Goal: Task Accomplishment & Management: Use online tool/utility

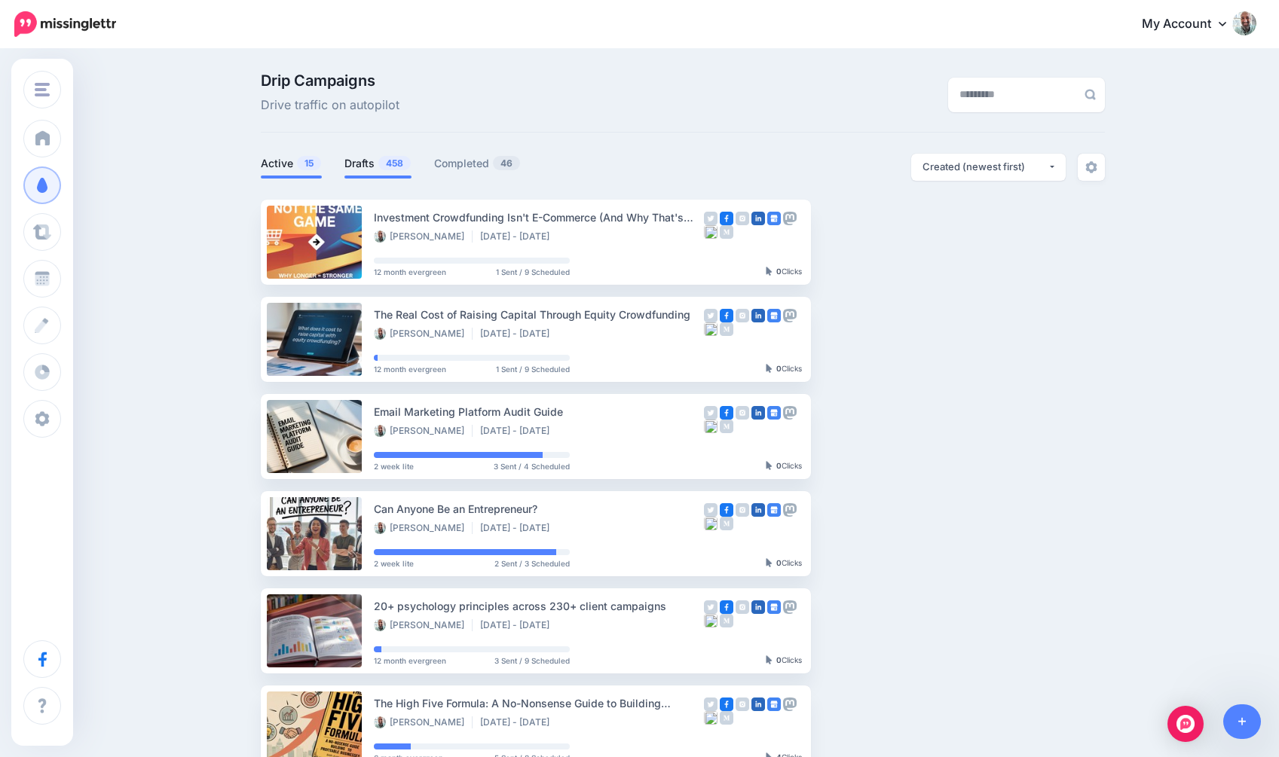
click at [390, 171] on link "Drafts 458" at bounding box center [377, 163] width 67 height 18
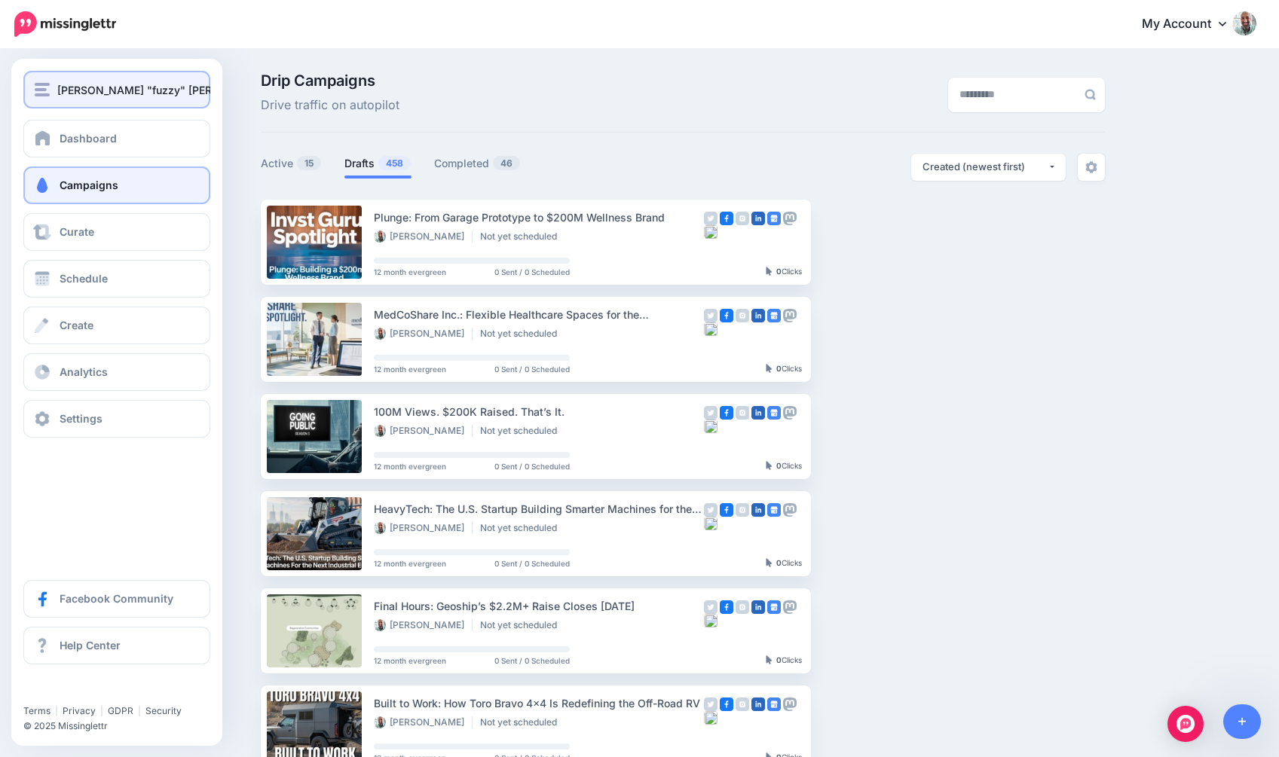
click at [39, 99] on button "[PERSON_NAME] "fuzzy" [PERSON_NAME]" at bounding box center [116, 90] width 187 height 38
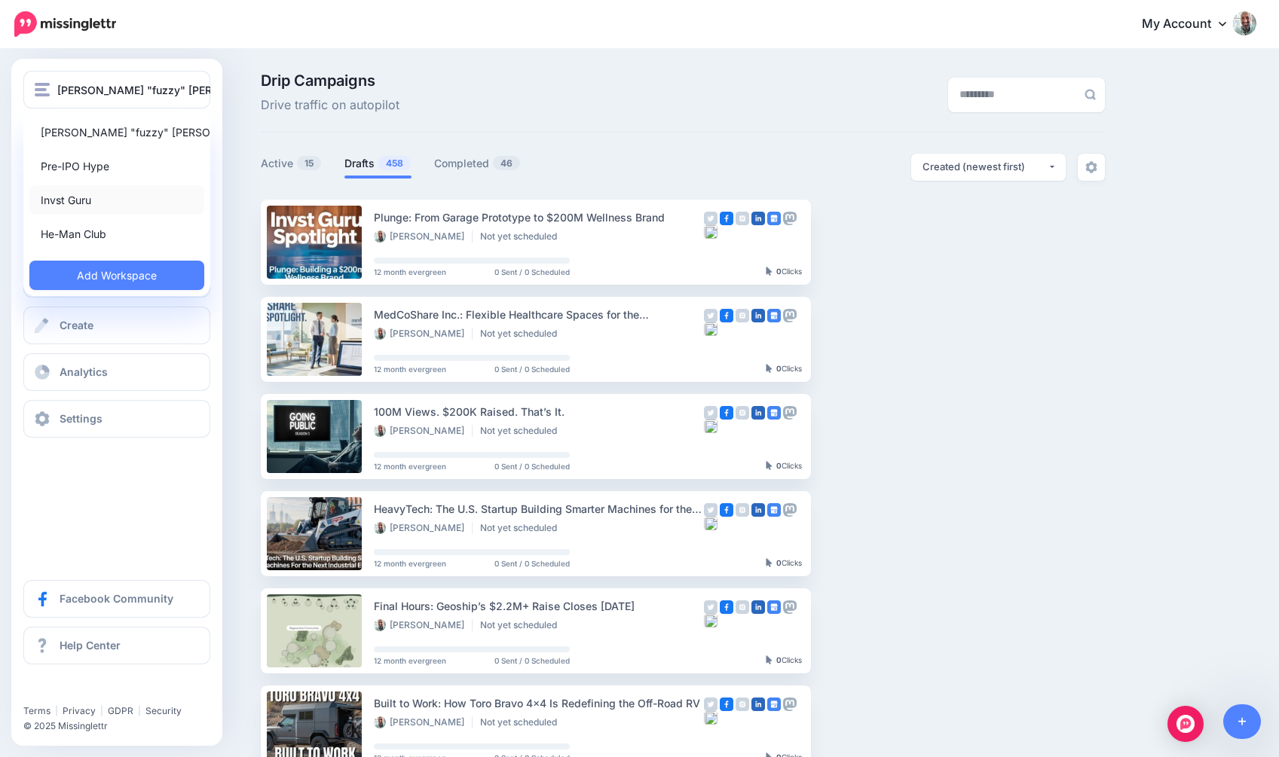
click at [64, 200] on link "Invst Guru" at bounding box center [116, 199] width 175 height 29
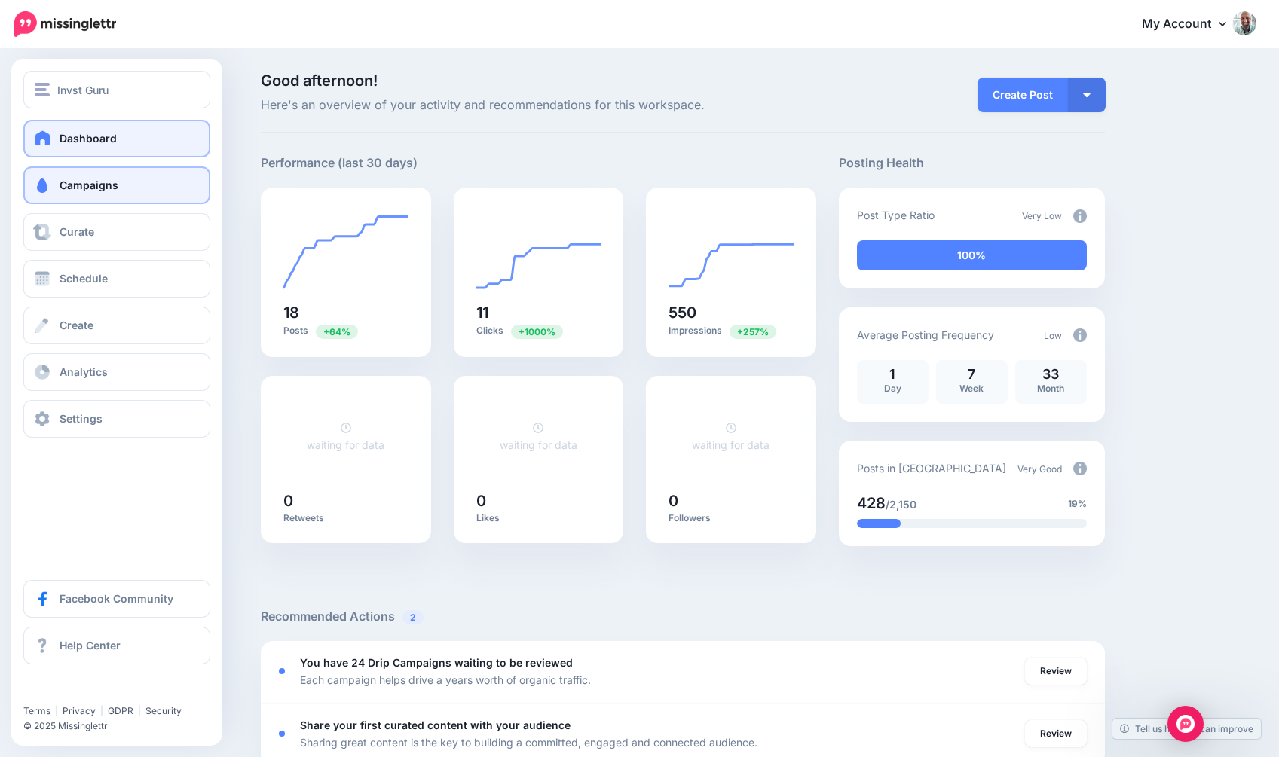
click at [44, 186] on span at bounding box center [42, 185] width 20 height 15
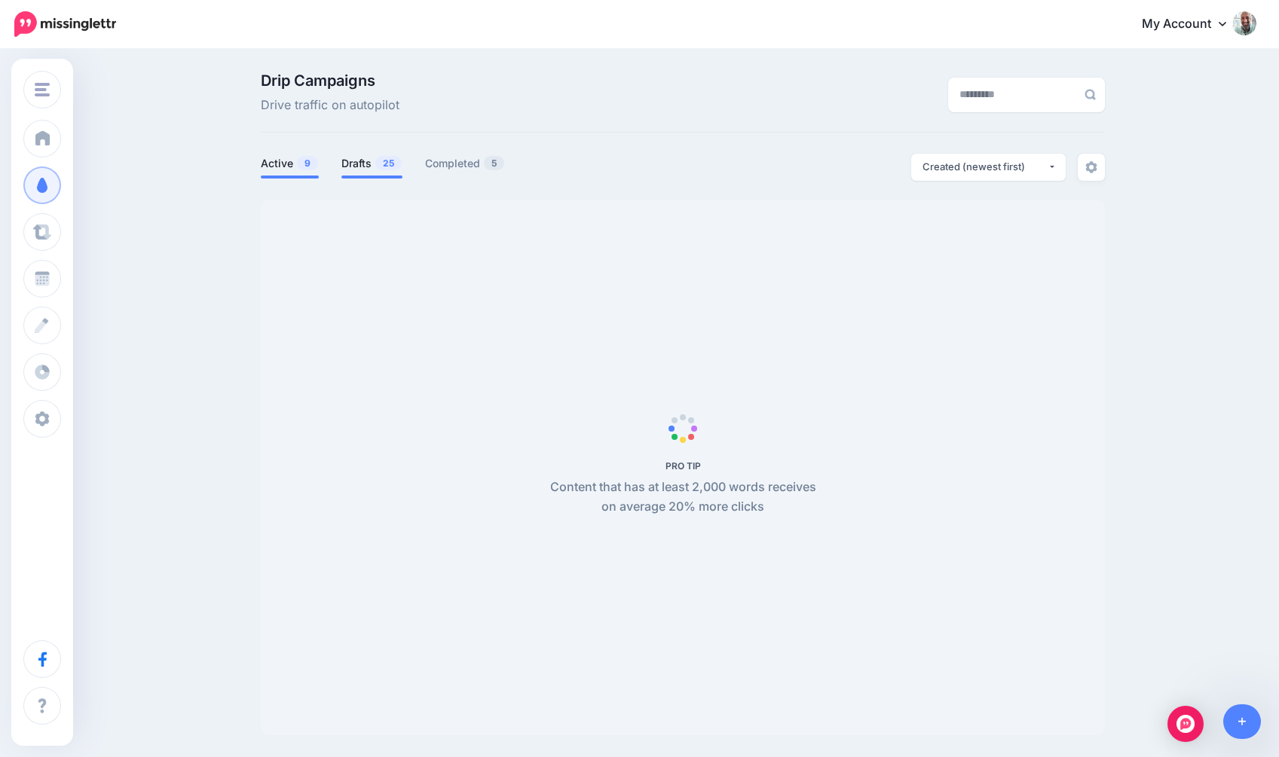
click at [370, 167] on link "Drafts 25" at bounding box center [371, 163] width 61 height 18
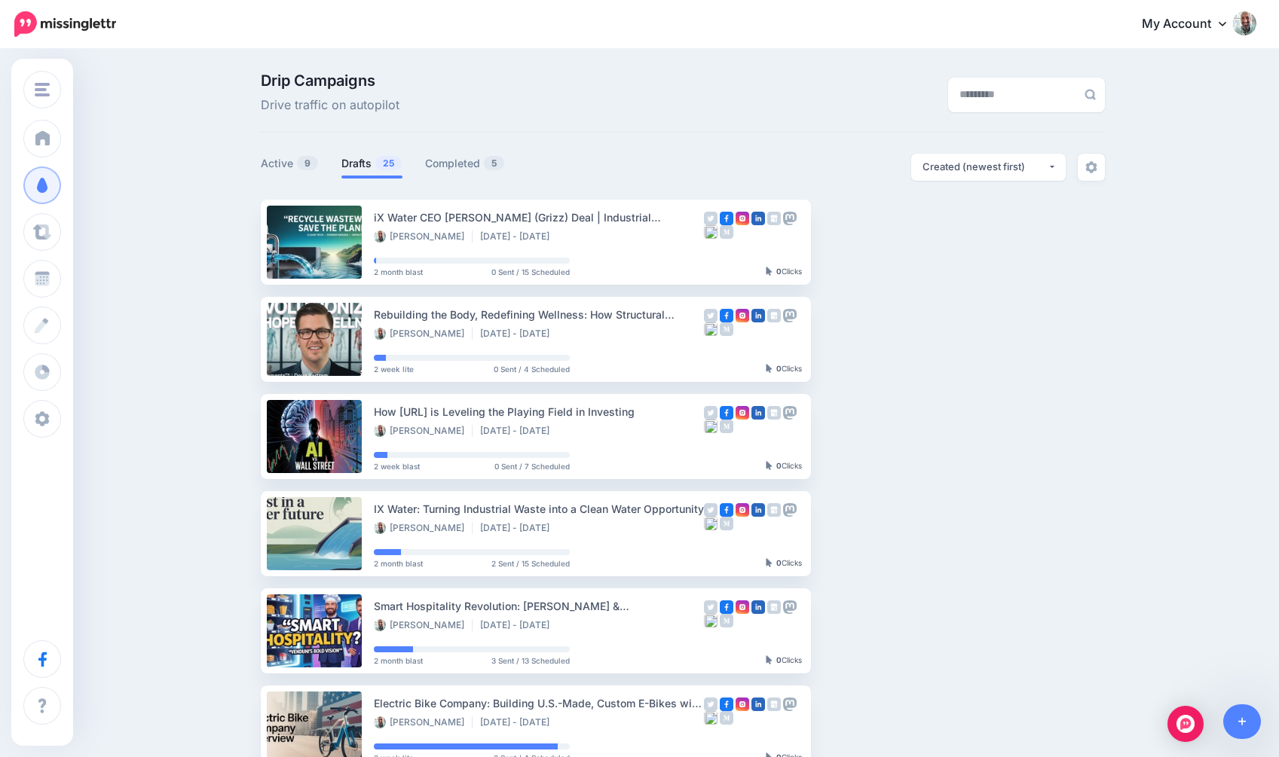
click at [790, 173] on div "**********" at bounding box center [894, 167] width 422 height 27
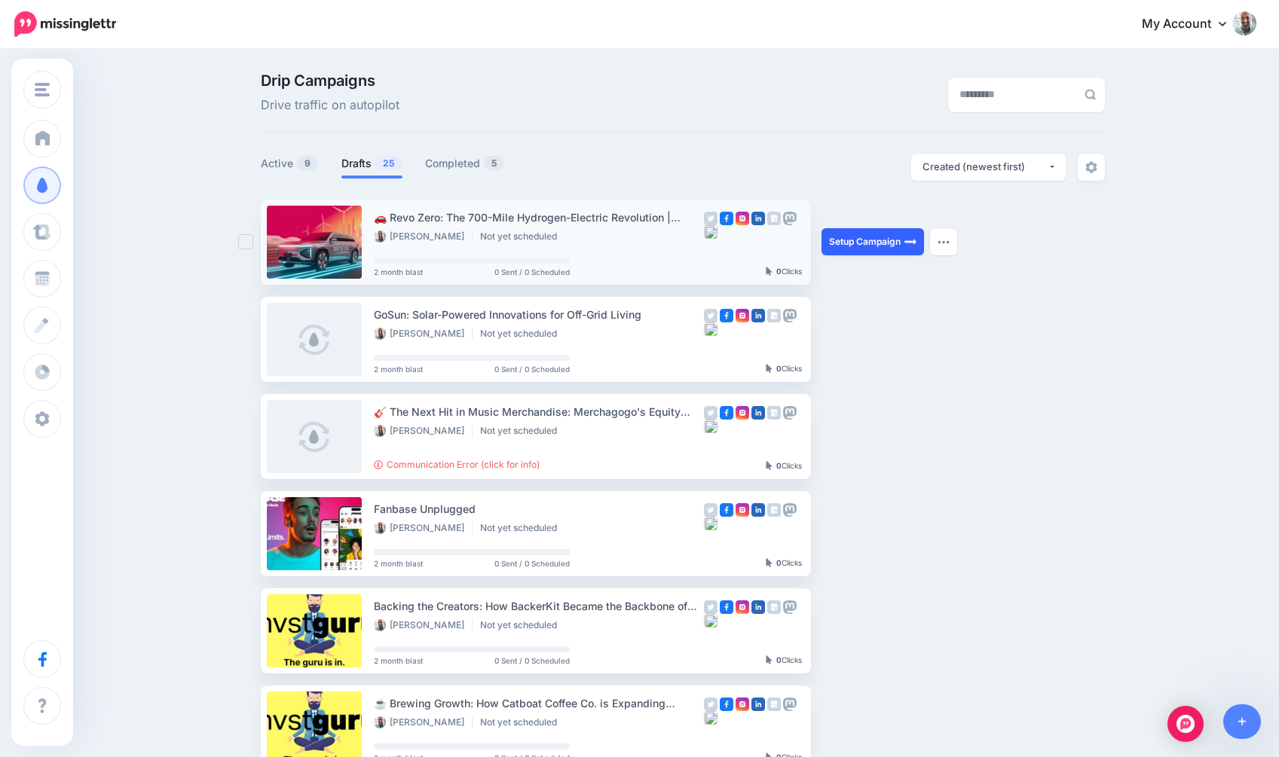
click at [870, 244] on link "Setup Campaign" at bounding box center [872, 241] width 102 height 27
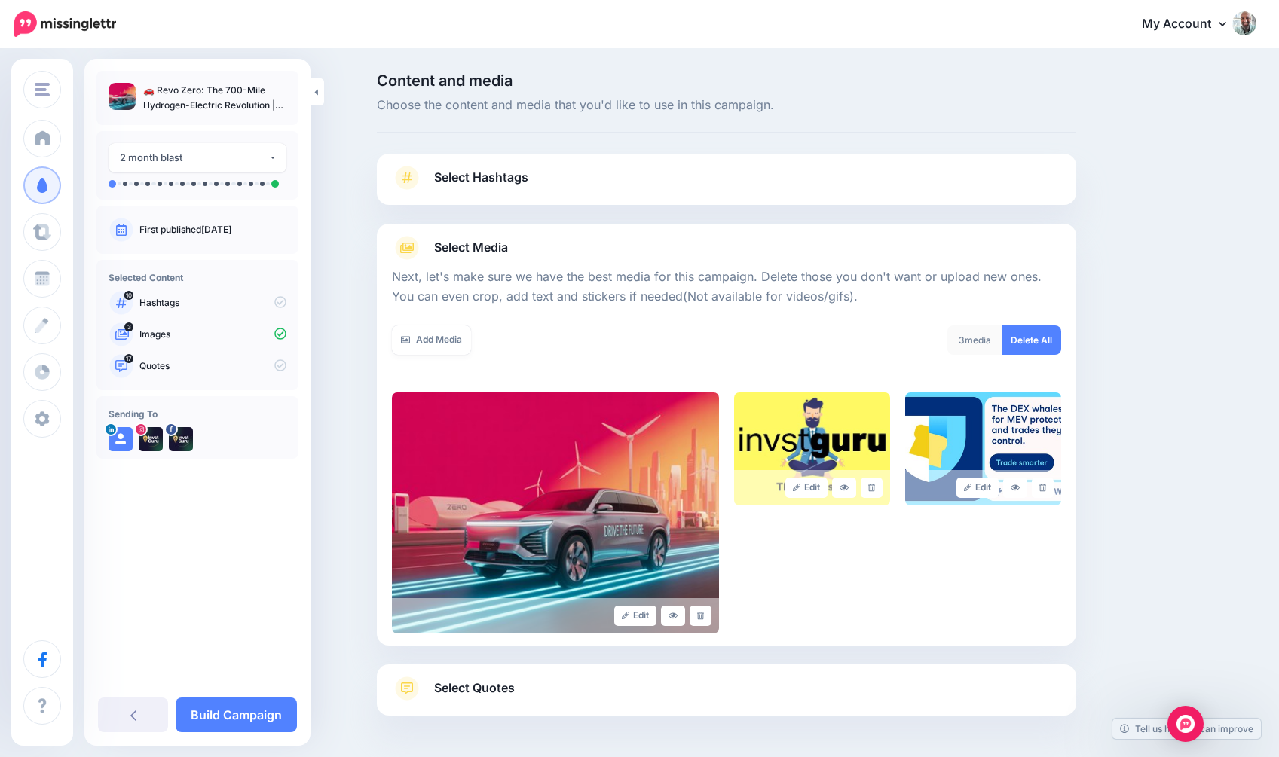
click at [656, 195] on link "Select Hashtags" at bounding box center [726, 185] width 669 height 39
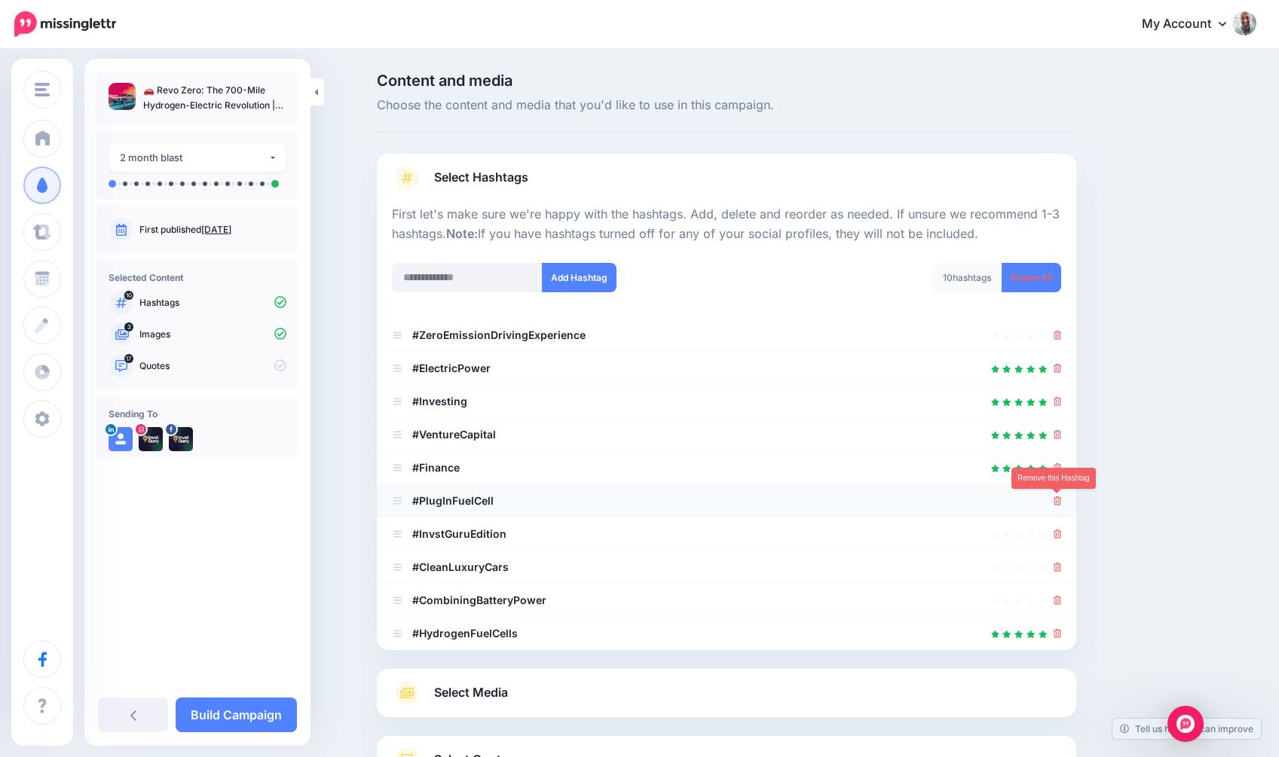
click at [1055, 497] on icon at bounding box center [1058, 501] width 8 height 9
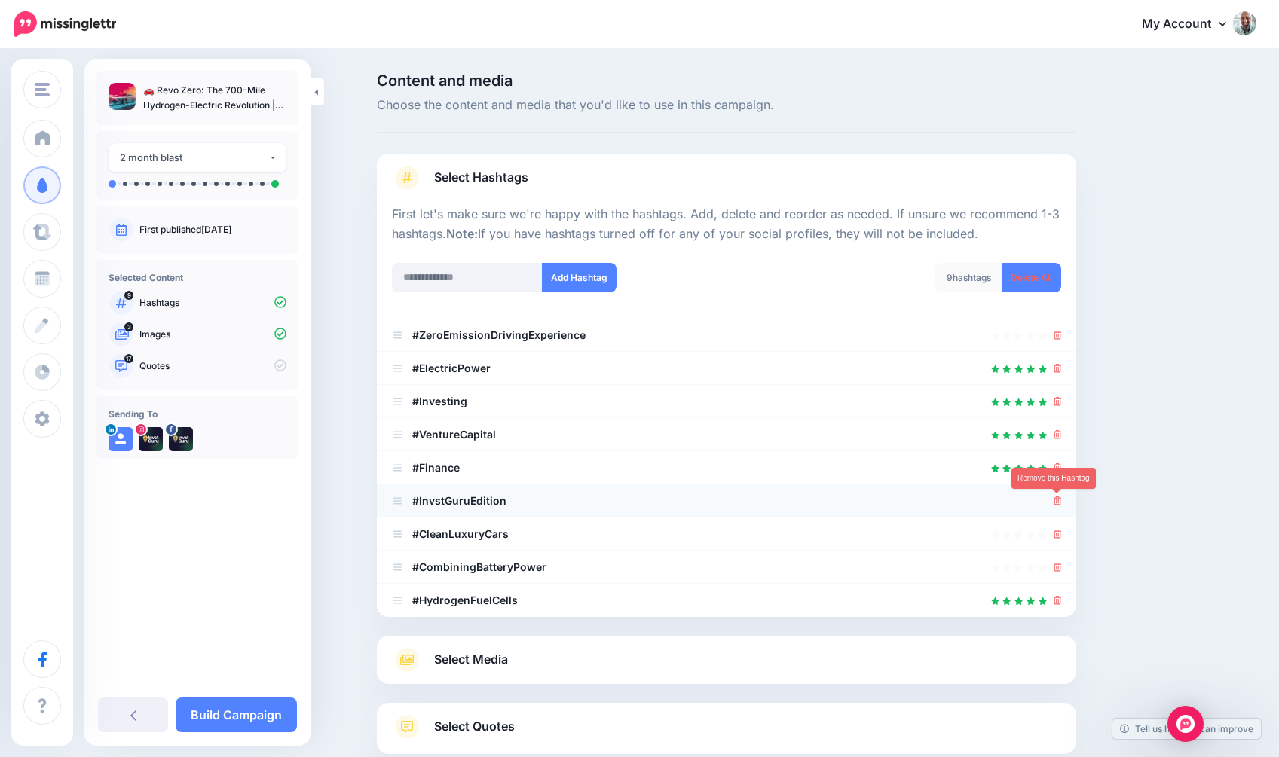
click at [1055, 503] on icon at bounding box center [1058, 501] width 8 height 9
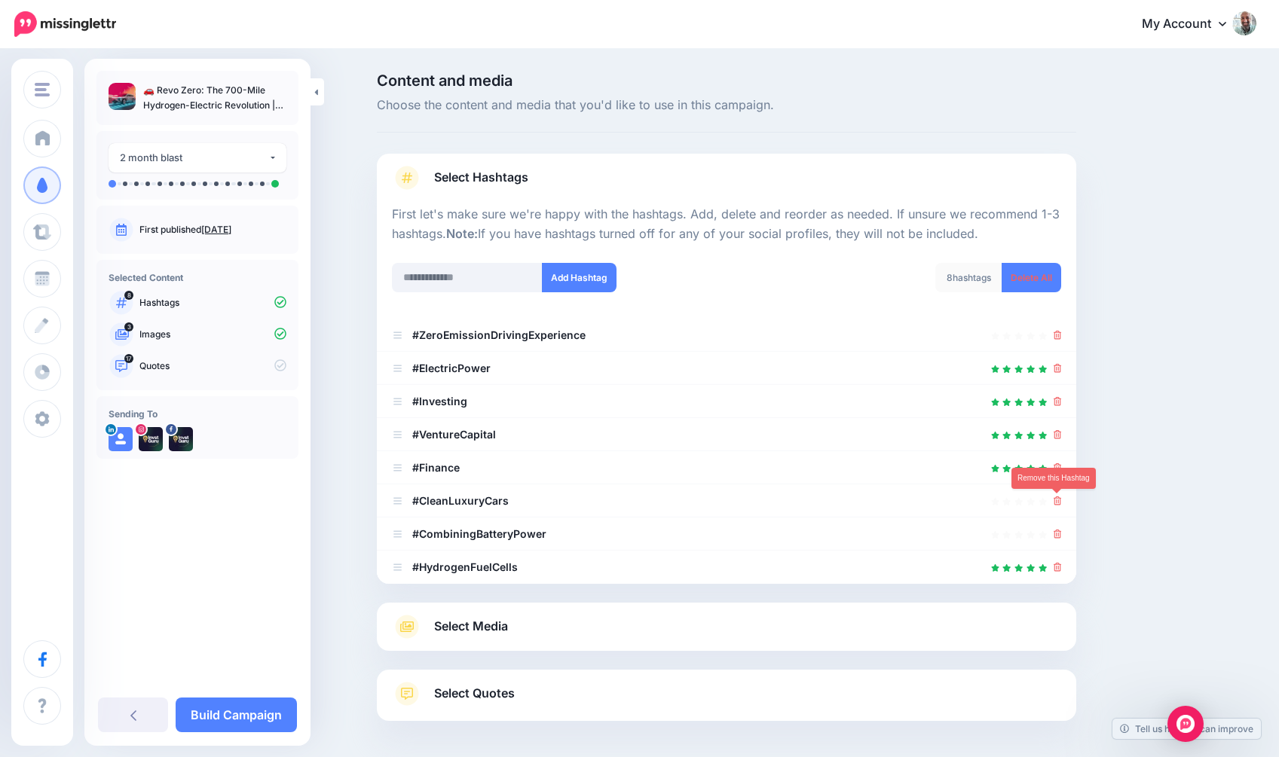
click at [1055, 503] on icon at bounding box center [1058, 501] width 8 height 9
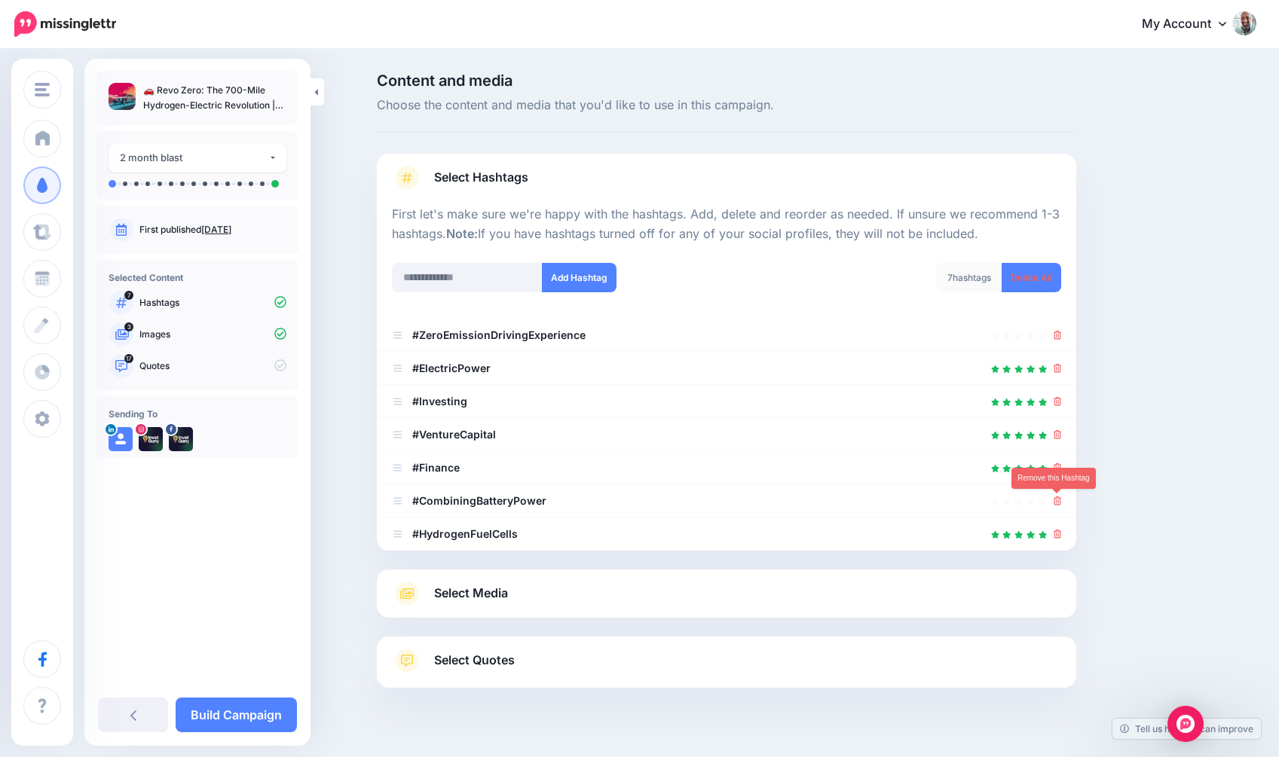
click at [1055, 503] on icon at bounding box center [1058, 501] width 8 height 9
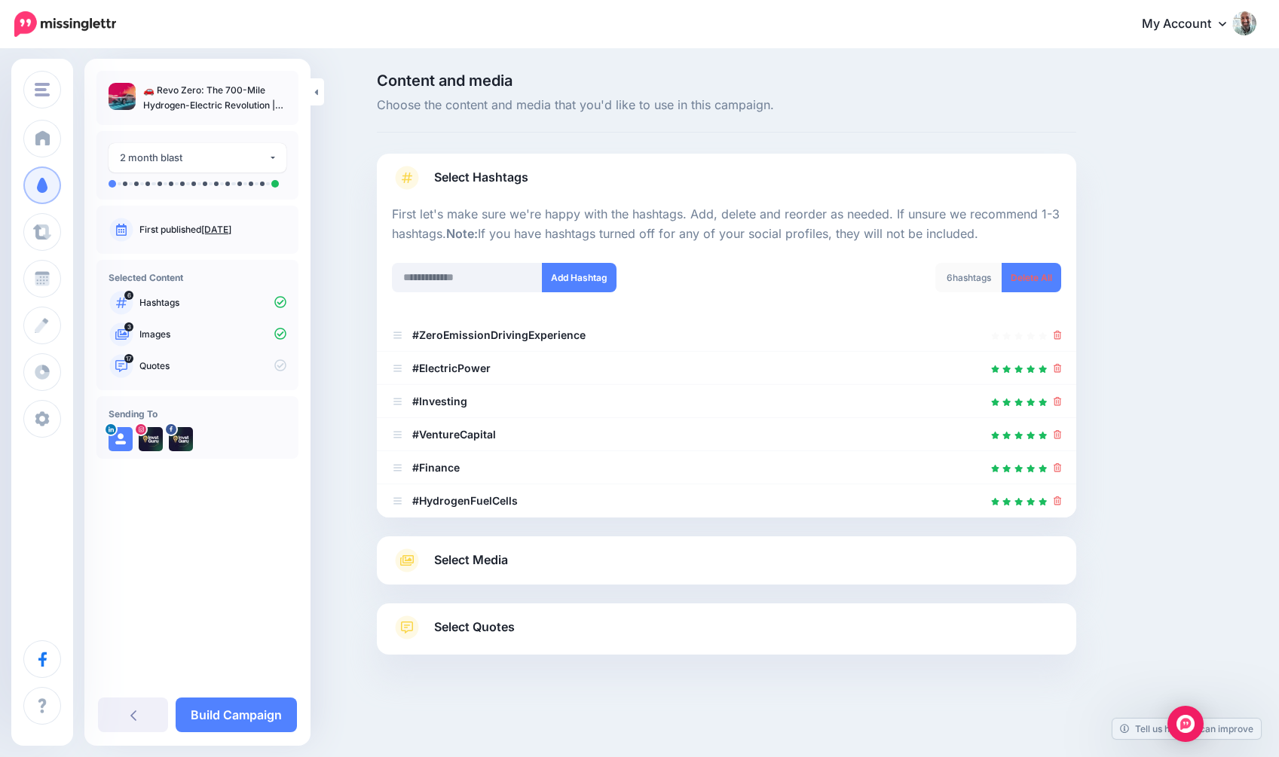
click at [577, 589] on div at bounding box center [726, 594] width 699 height 19
click at [564, 558] on link "Select Media" at bounding box center [726, 561] width 669 height 24
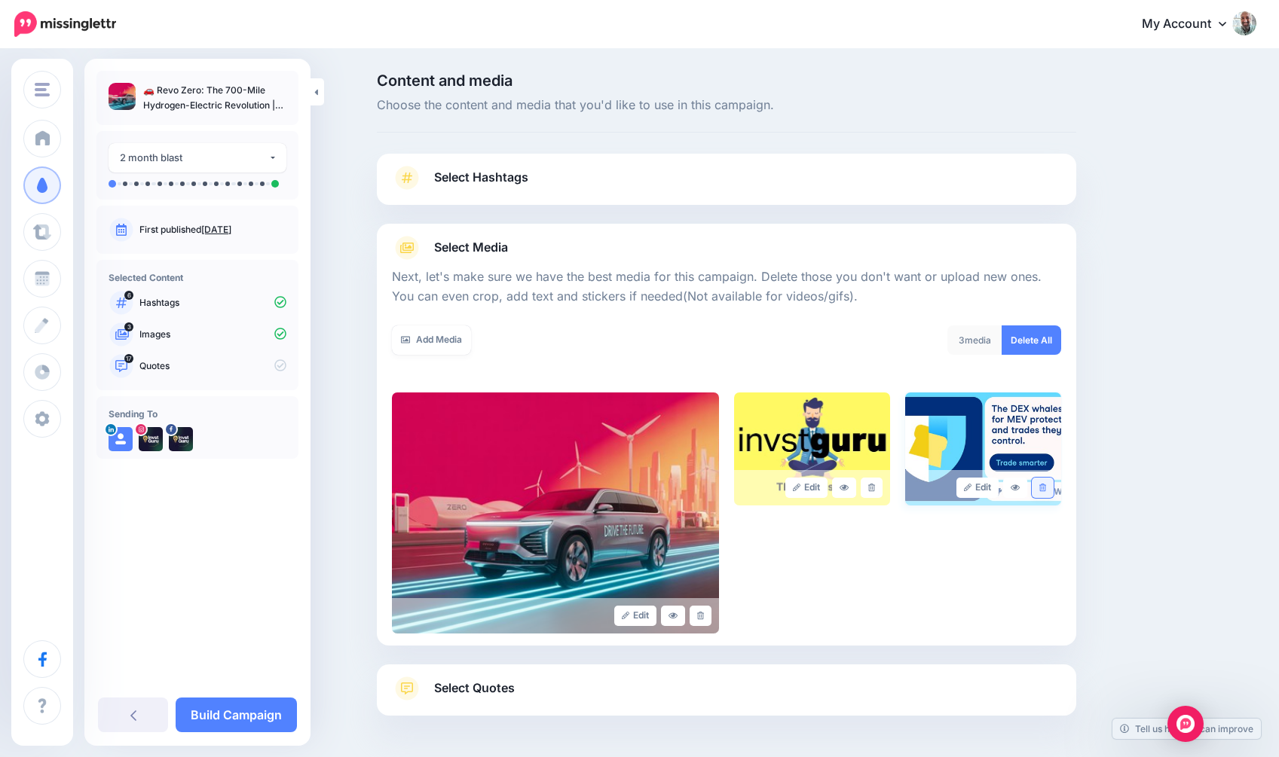
click at [1045, 488] on icon at bounding box center [1042, 488] width 7 height 8
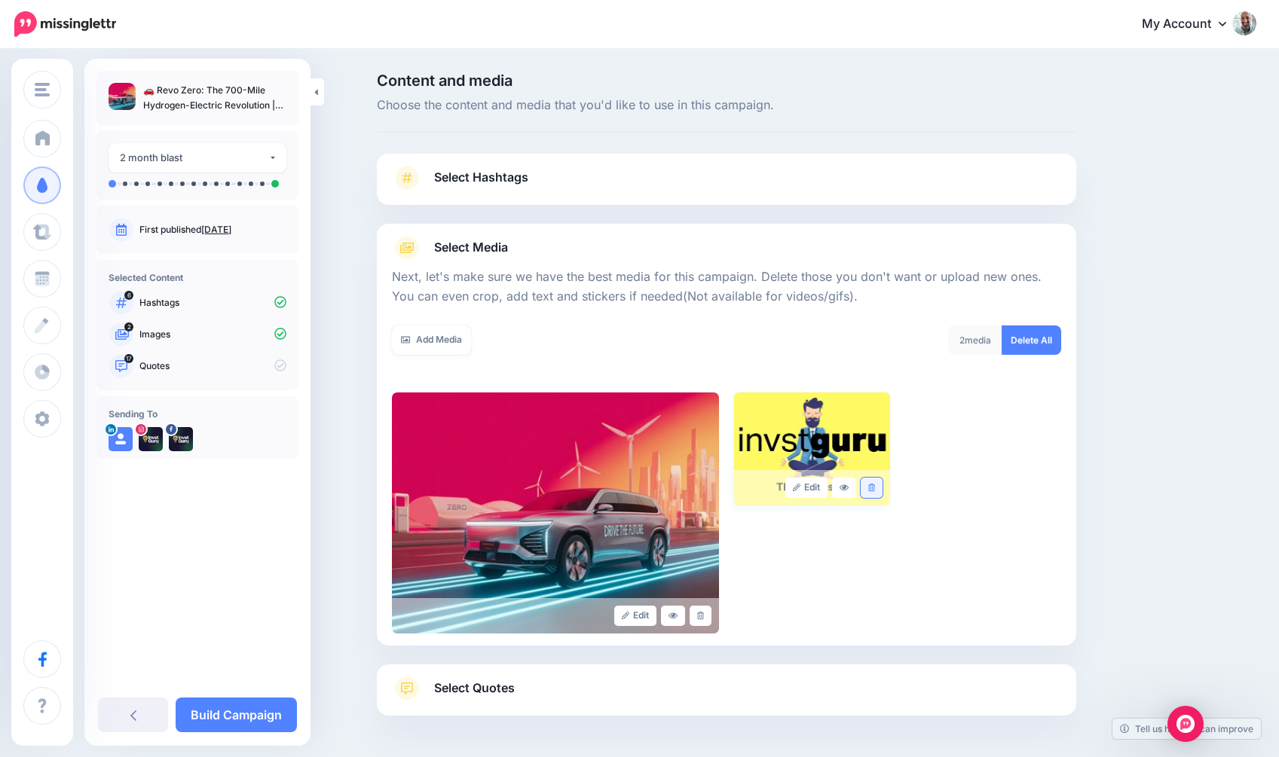
click at [868, 482] on link at bounding box center [872, 488] width 22 height 20
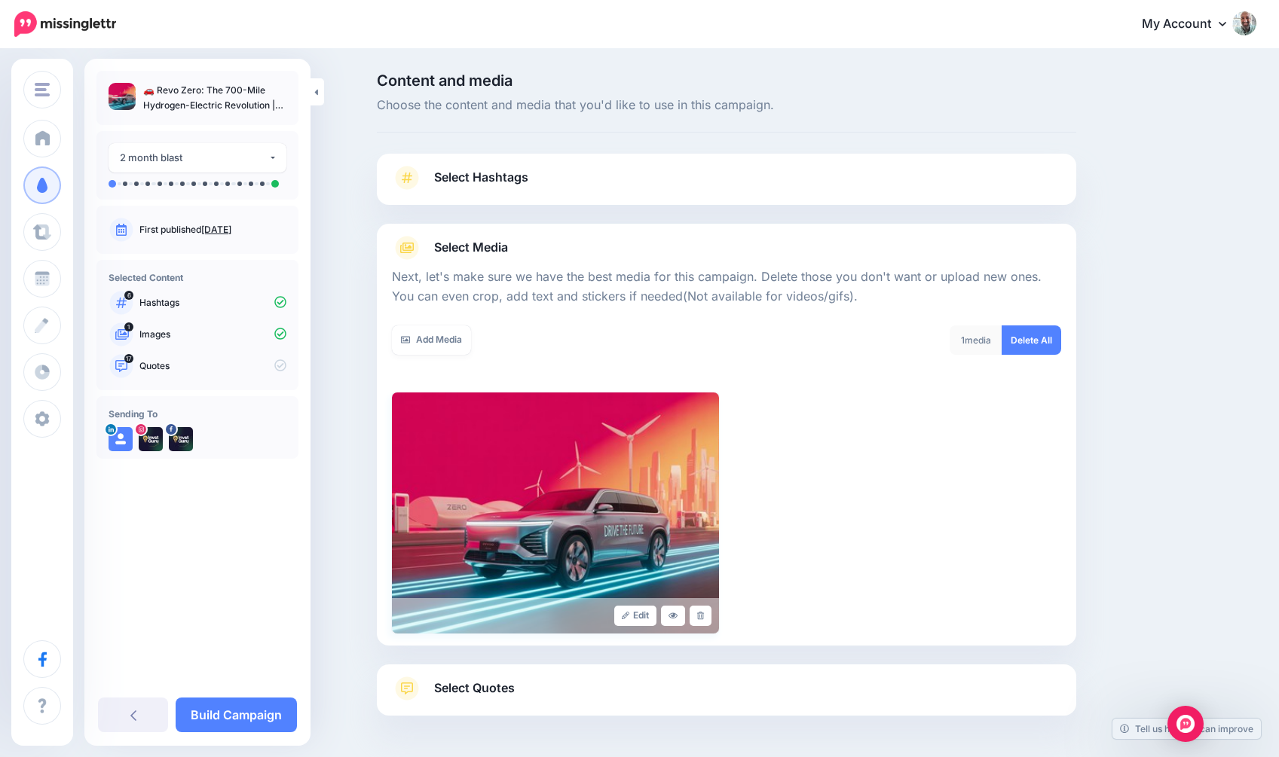
scroll to position [57, 0]
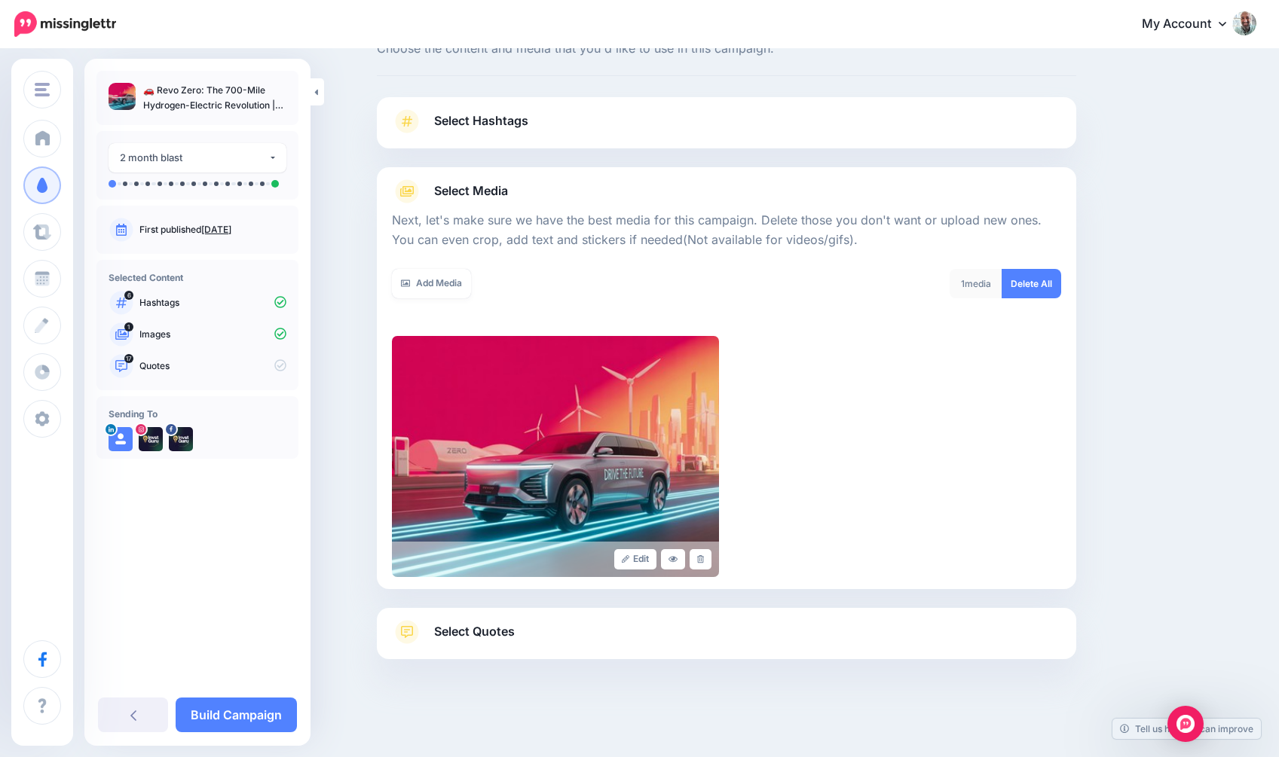
click at [508, 629] on span "Select Quotes" at bounding box center [474, 632] width 81 height 20
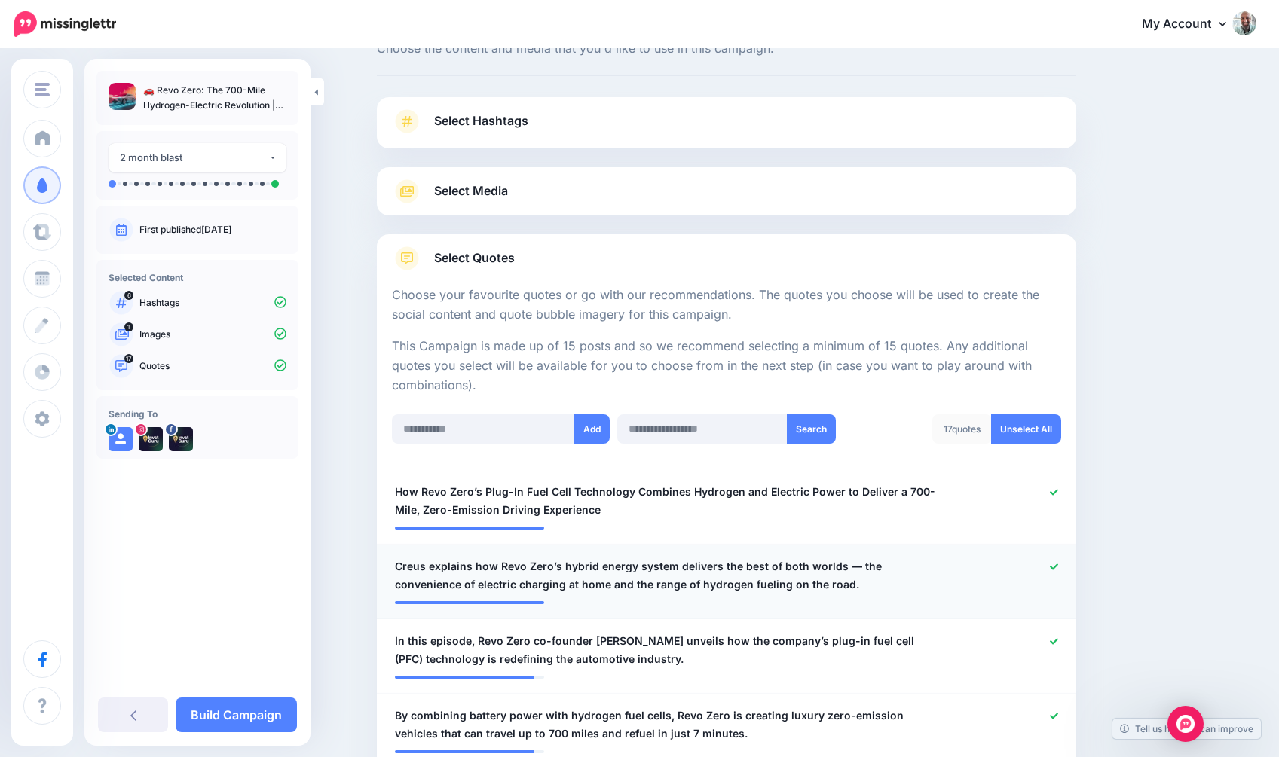
scroll to position [1046, 0]
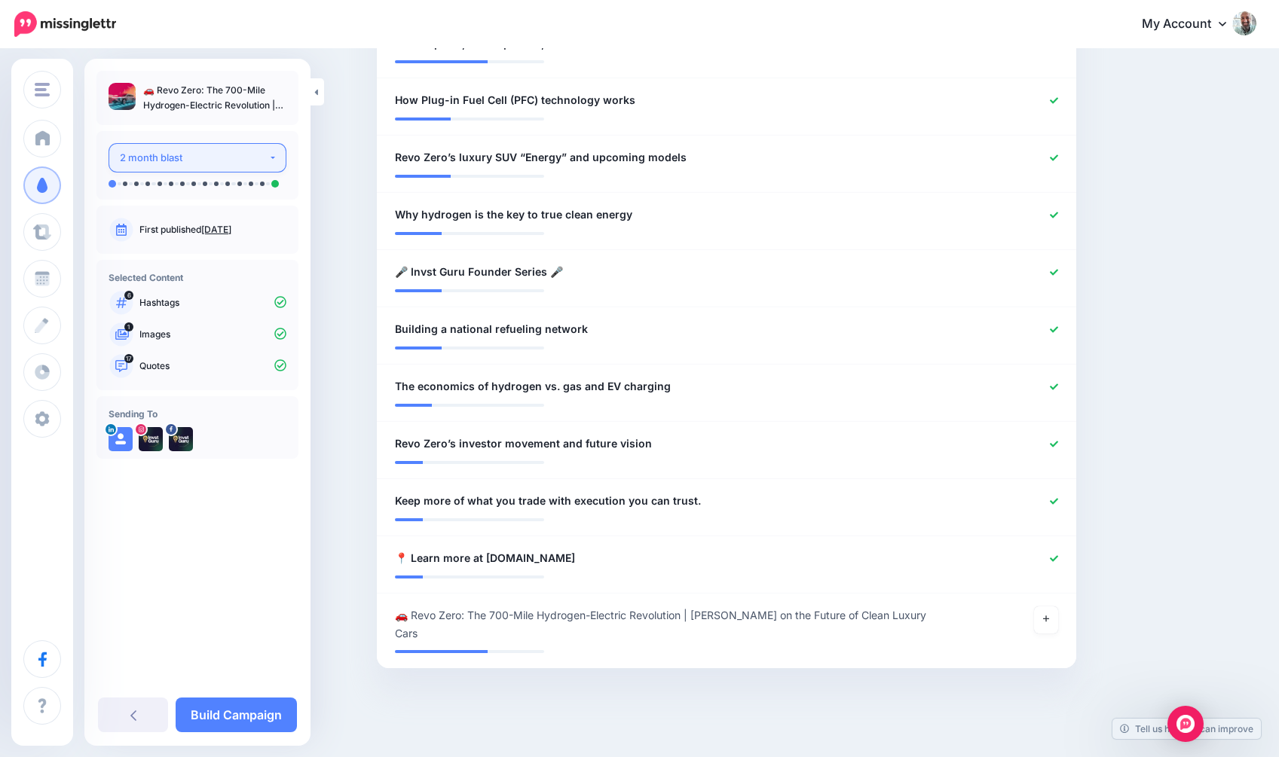
click at [229, 164] on div "2 month blast" at bounding box center [194, 157] width 148 height 17
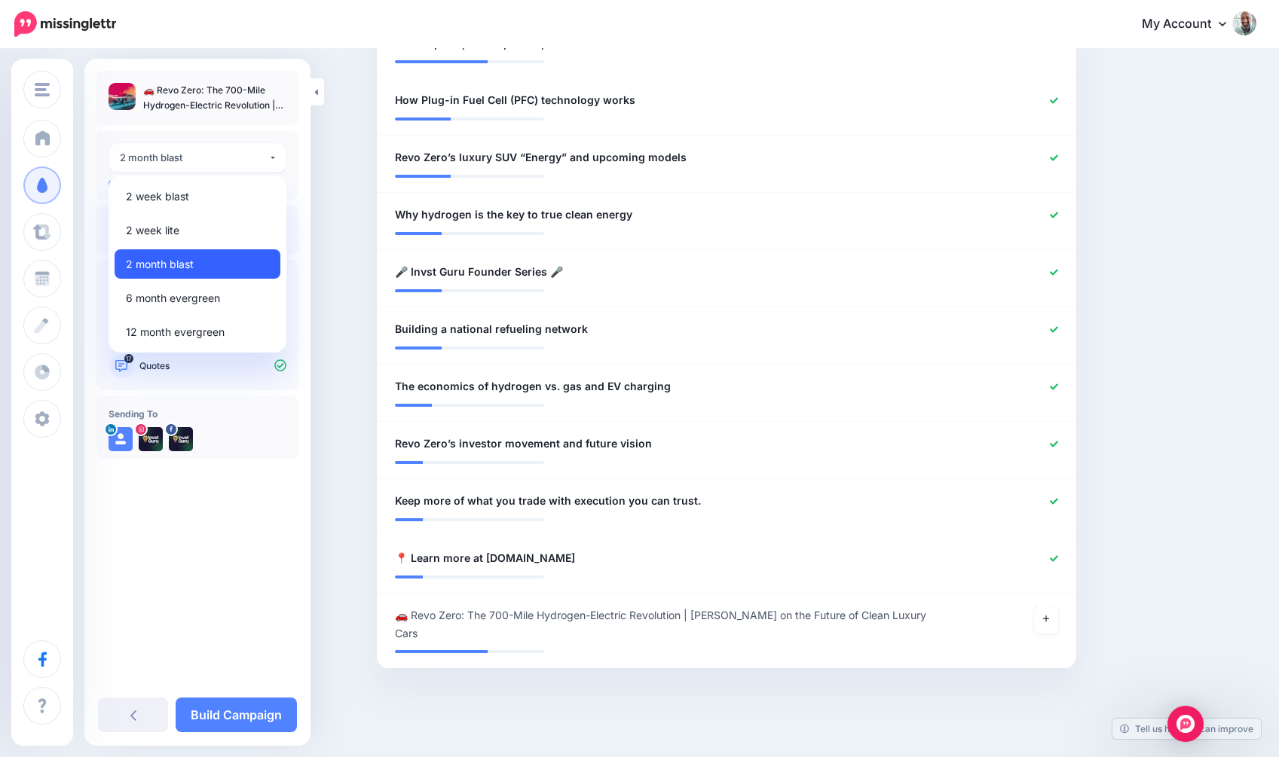
click at [188, 268] on span "2 month blast" at bounding box center [160, 264] width 68 height 18
select select "******"
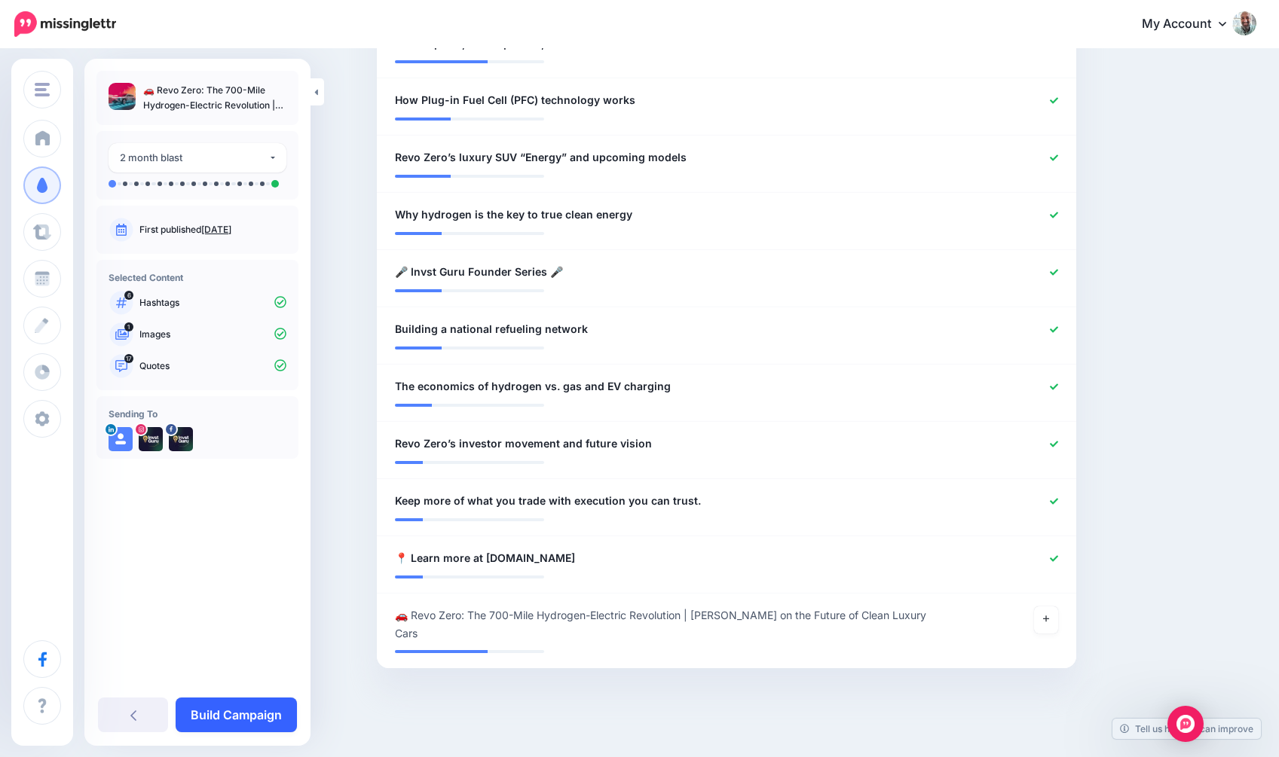
click at [217, 710] on link "Build Campaign" at bounding box center [236, 715] width 121 height 35
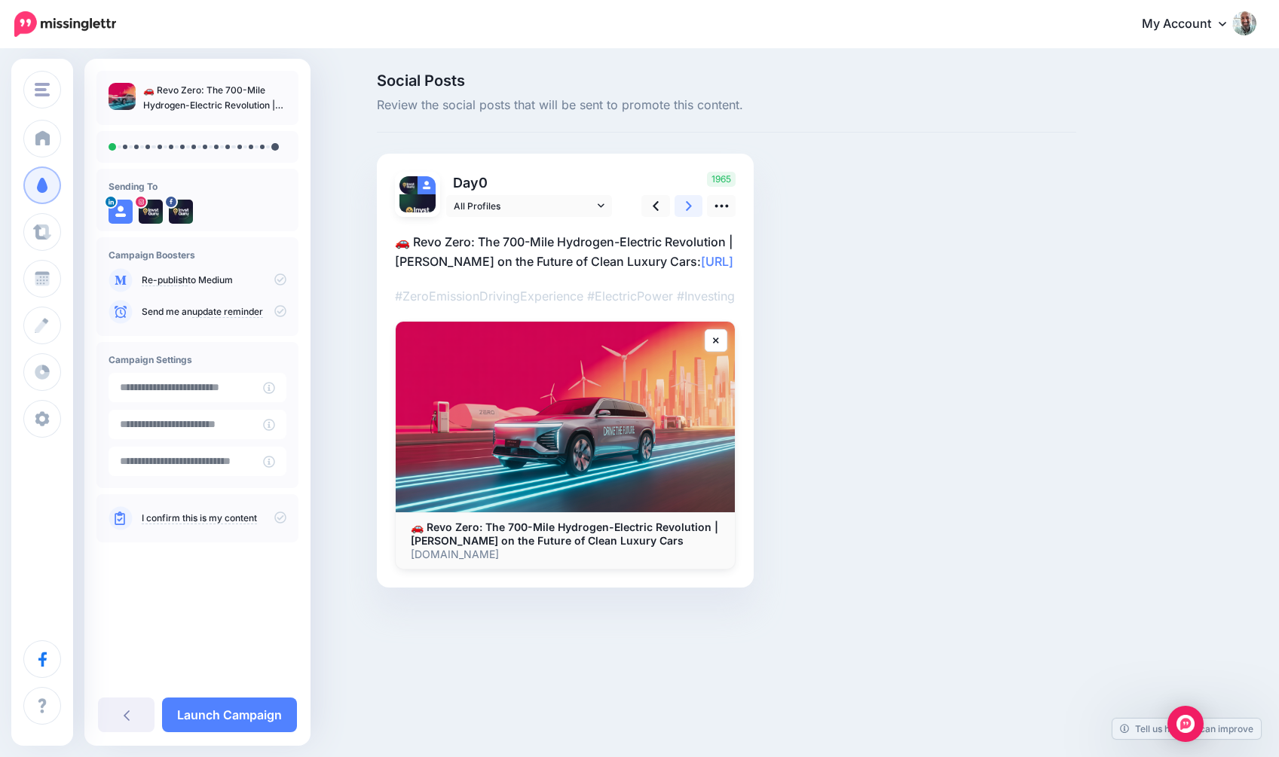
click at [695, 203] on link at bounding box center [688, 206] width 29 height 22
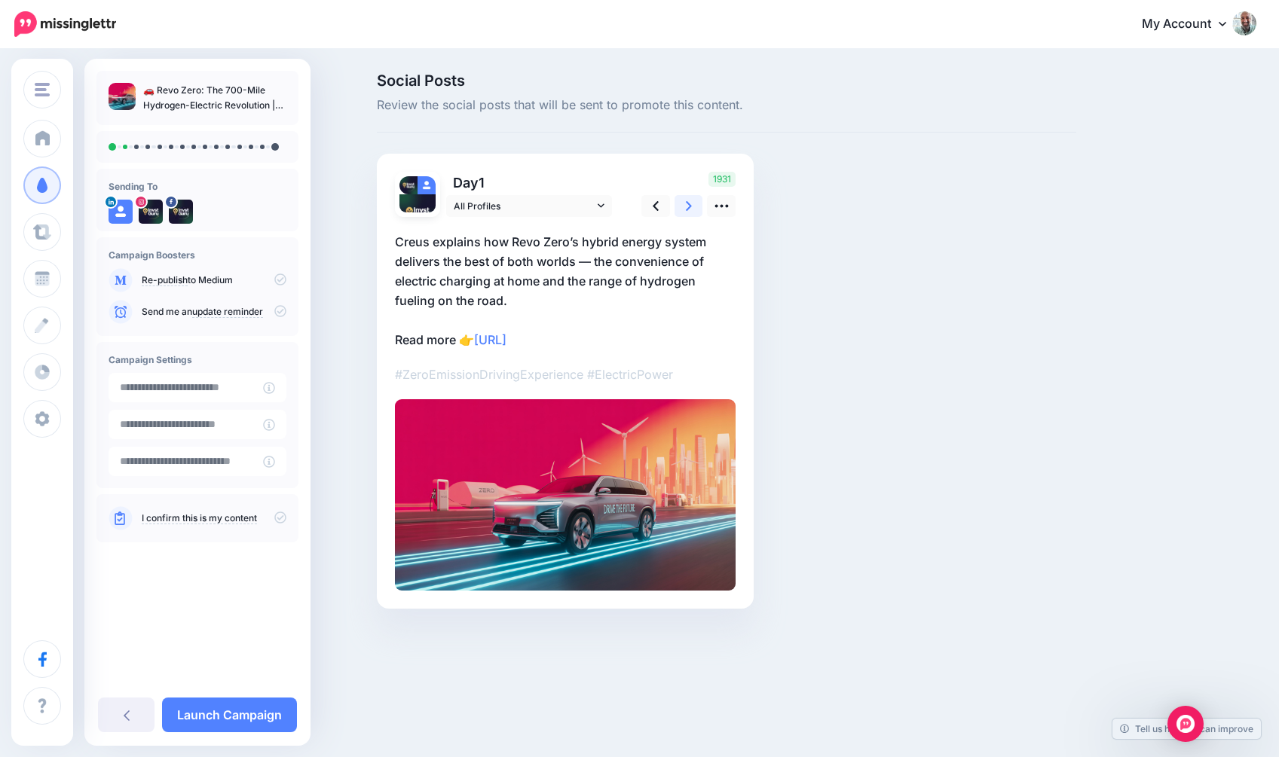
click at [695, 203] on link at bounding box center [688, 206] width 29 height 22
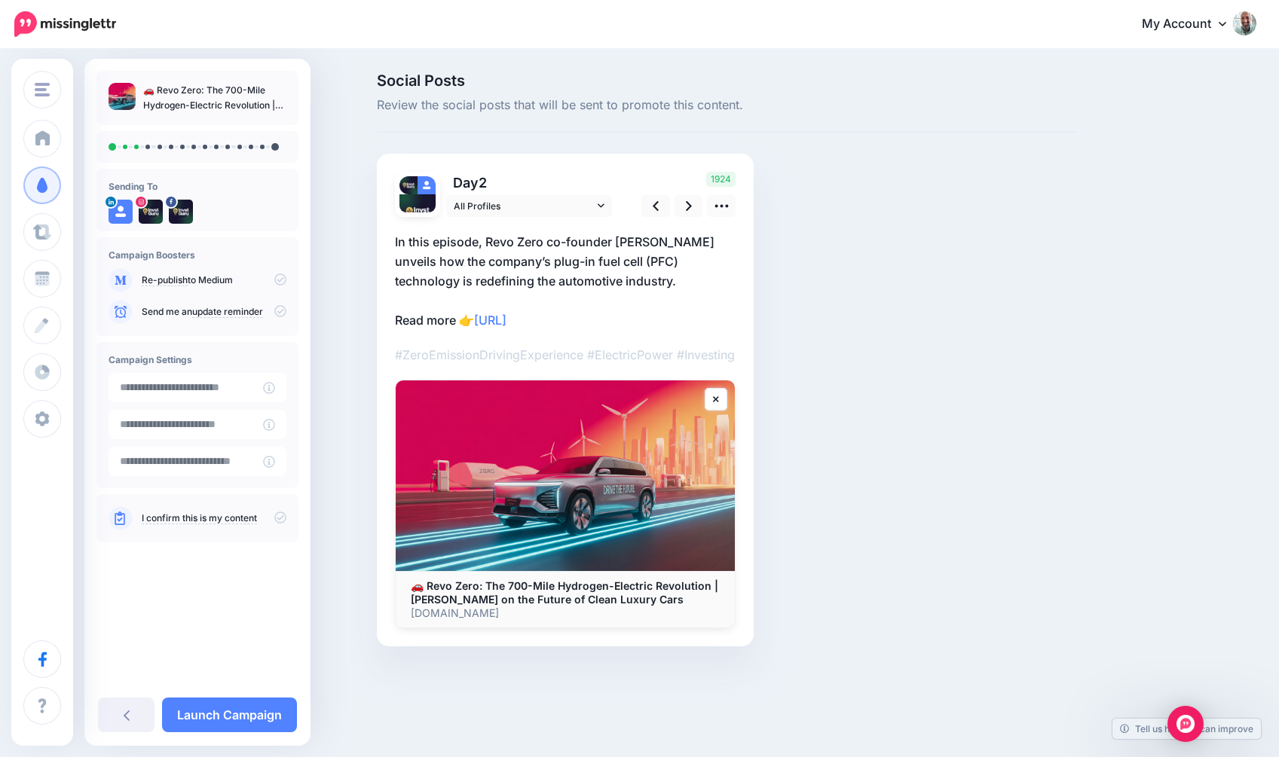
click at [279, 513] on icon at bounding box center [280, 518] width 12 height 12
click at [681, 203] on link at bounding box center [688, 206] width 29 height 22
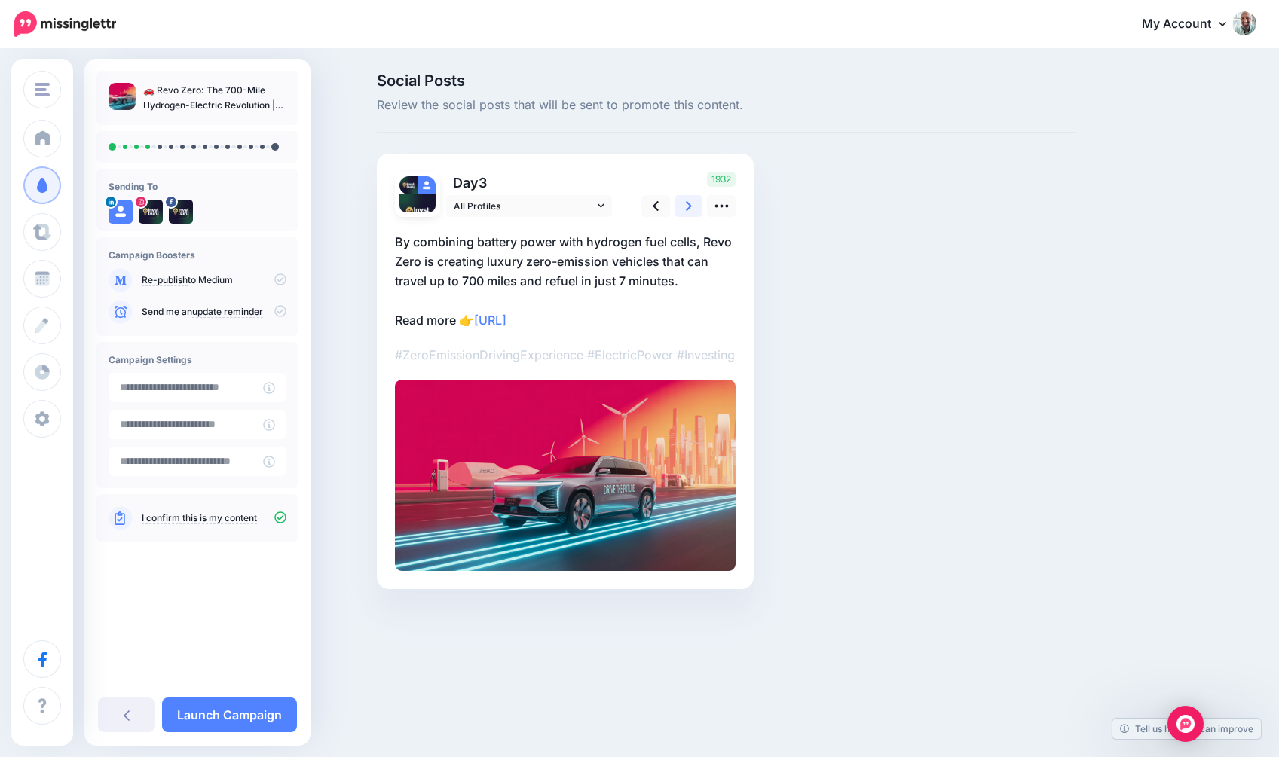
click at [681, 203] on link at bounding box center [688, 206] width 29 height 22
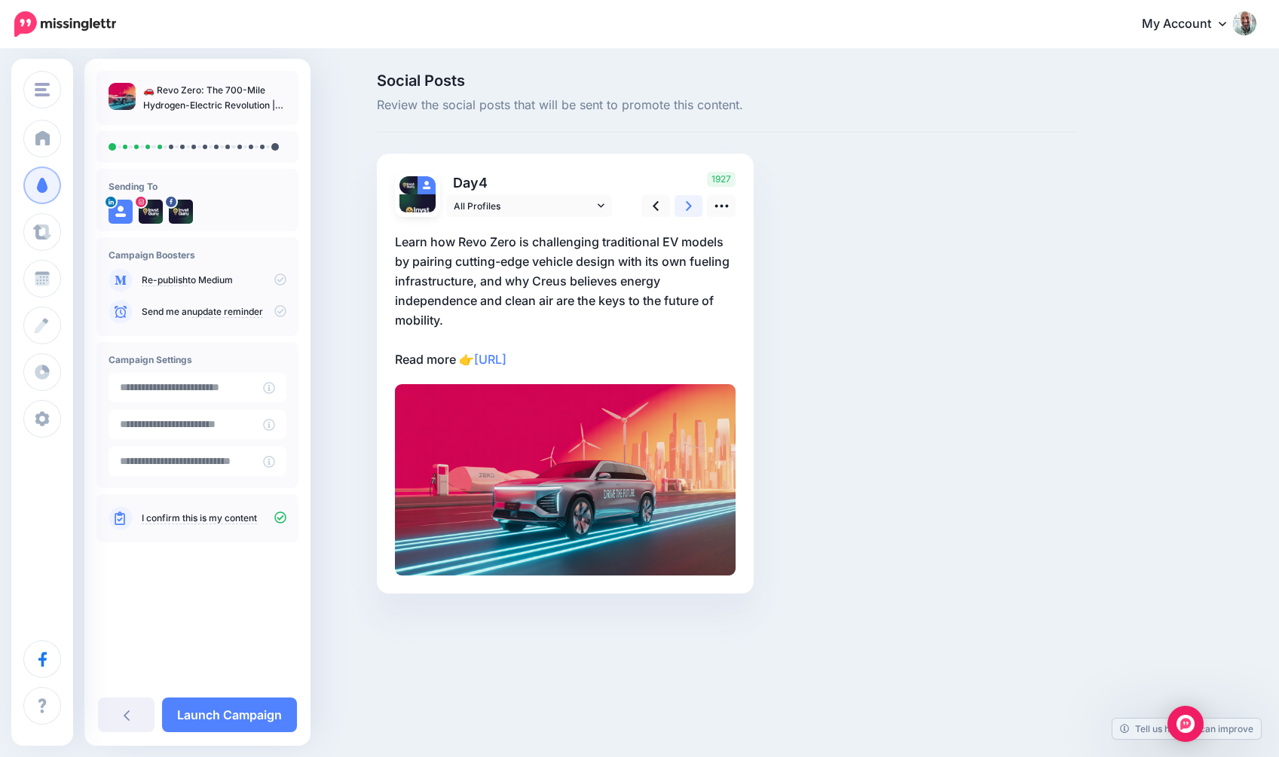
click at [681, 203] on link at bounding box center [688, 206] width 29 height 22
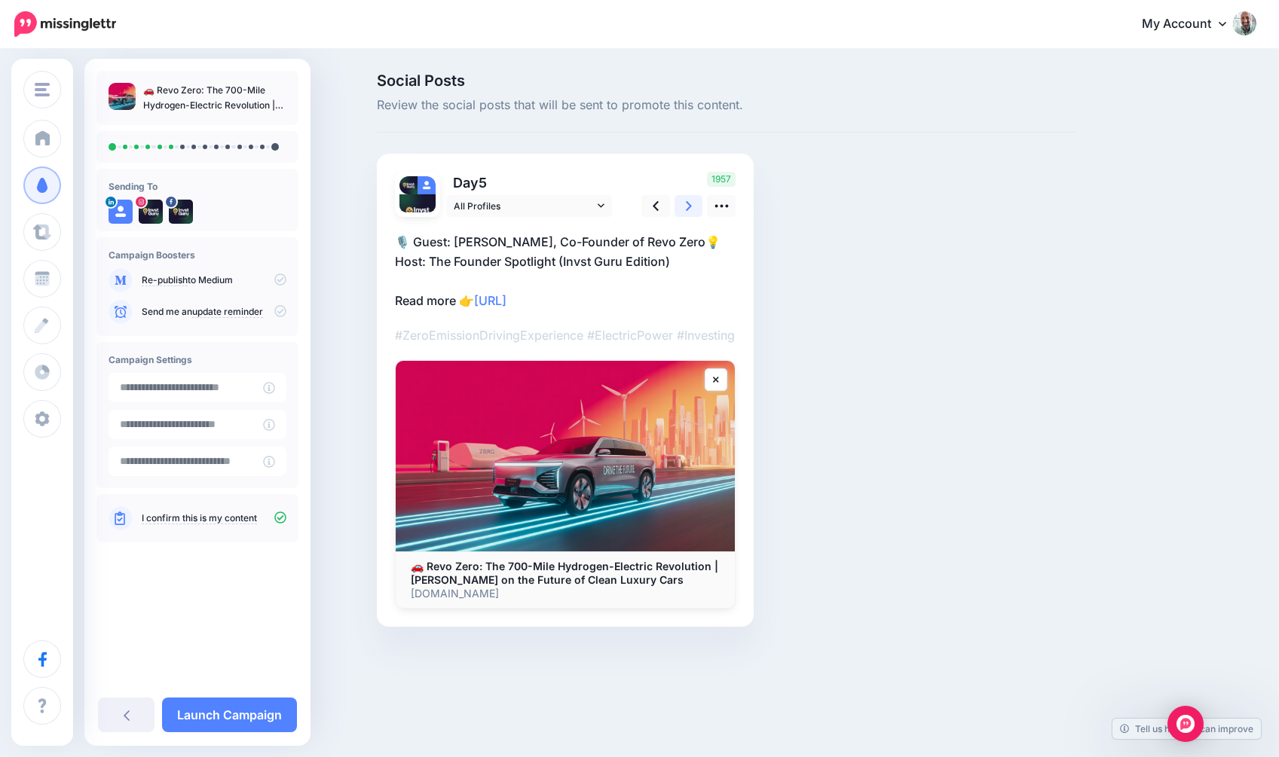
click at [681, 203] on link at bounding box center [688, 206] width 29 height 22
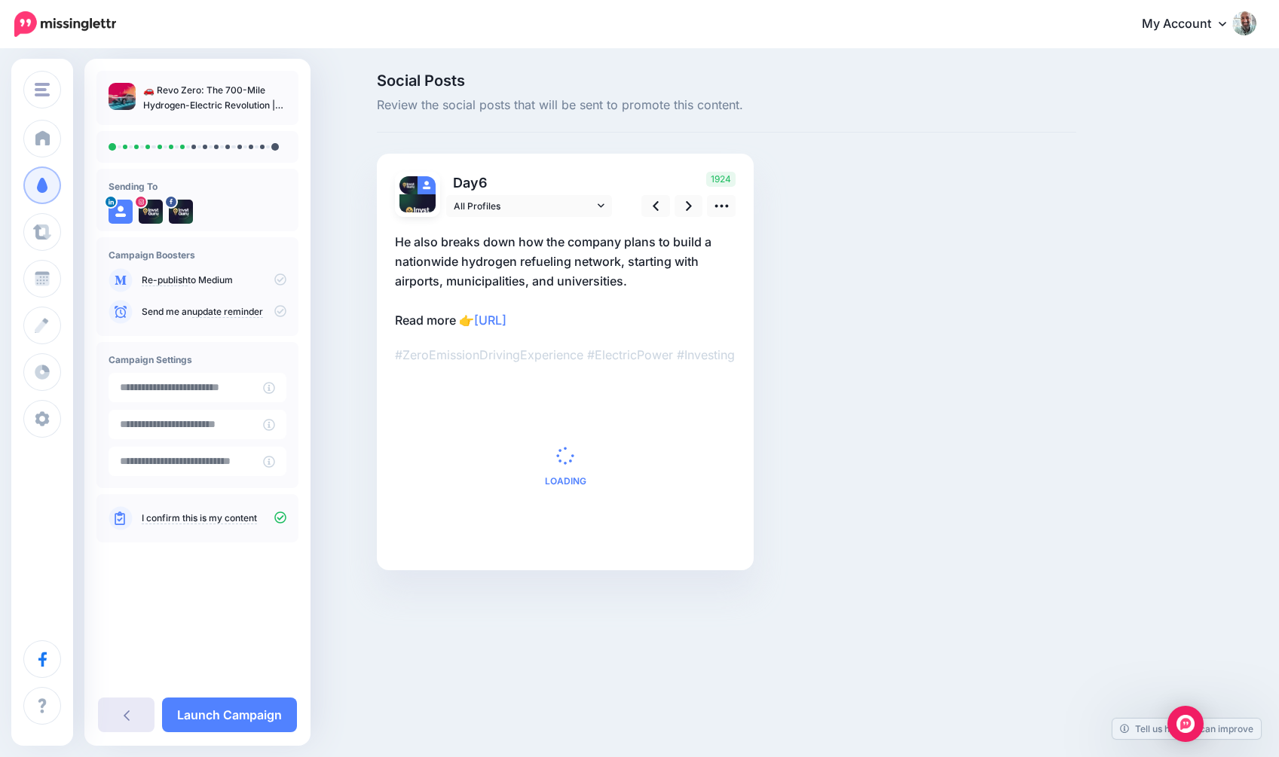
click at [117, 711] on link at bounding box center [126, 715] width 57 height 35
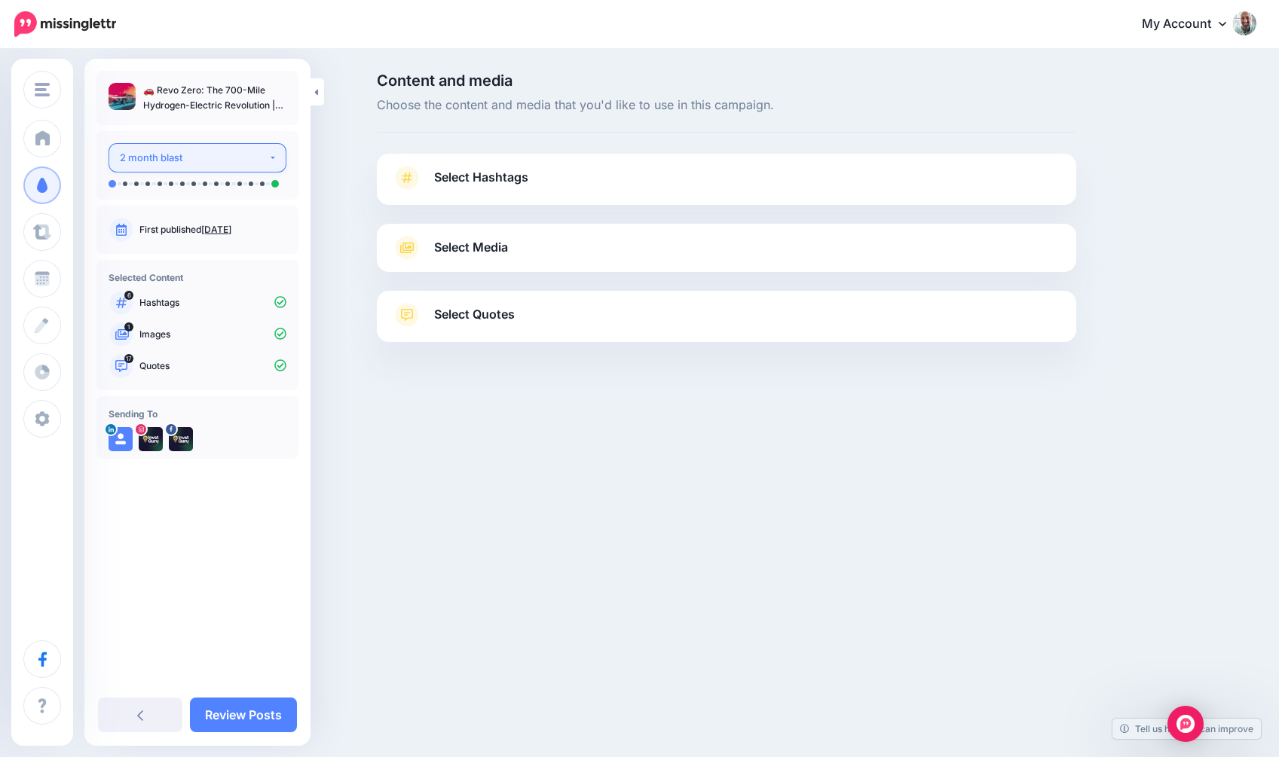
click at [222, 158] on div "2 month blast" at bounding box center [194, 157] width 148 height 17
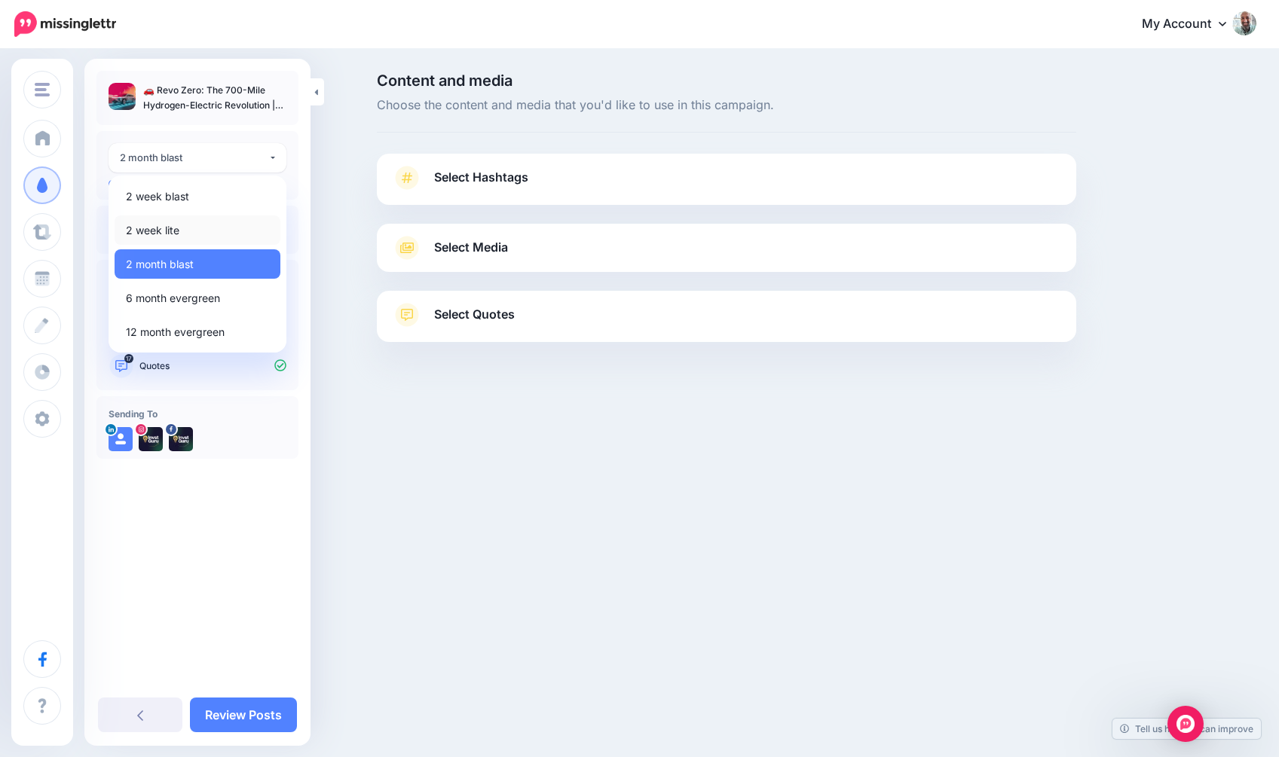
click at [191, 225] on link "2 week lite" at bounding box center [198, 230] width 166 height 29
select select "******"
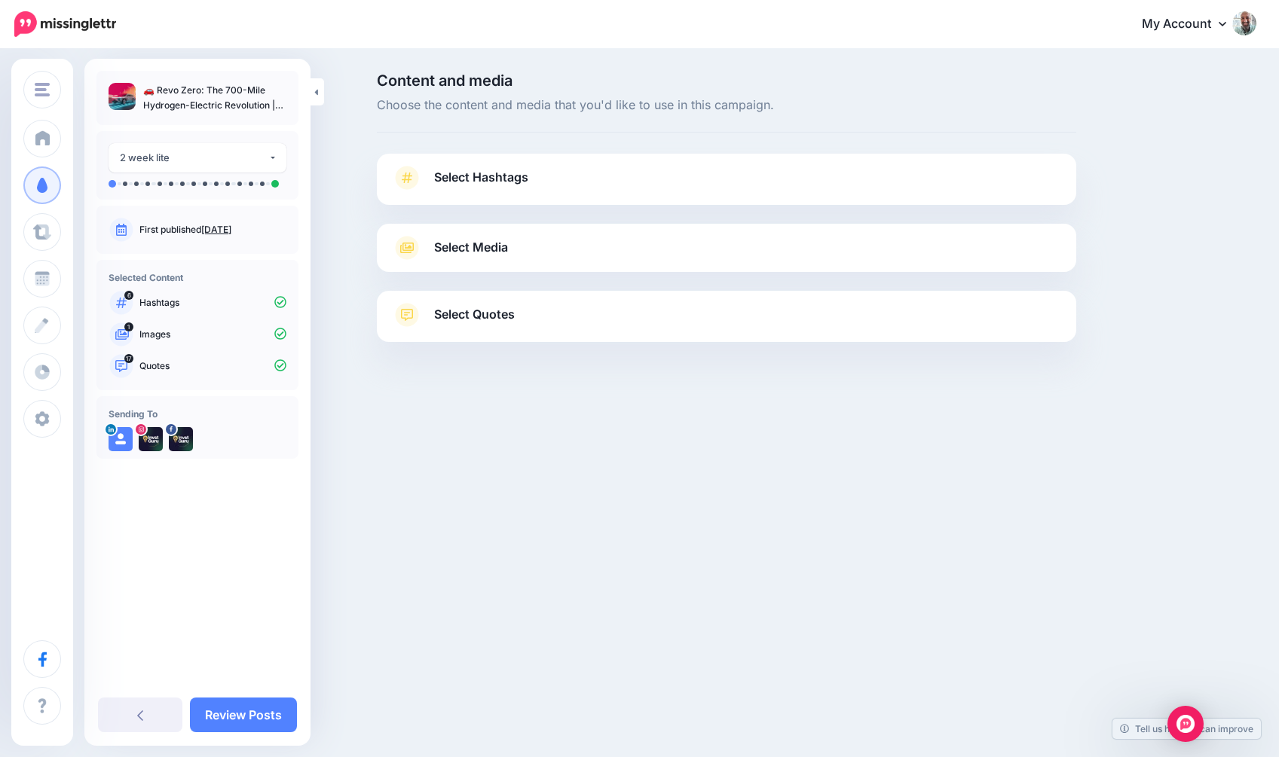
click at [514, 194] on link "Select Hashtags" at bounding box center [726, 185] width 669 height 39
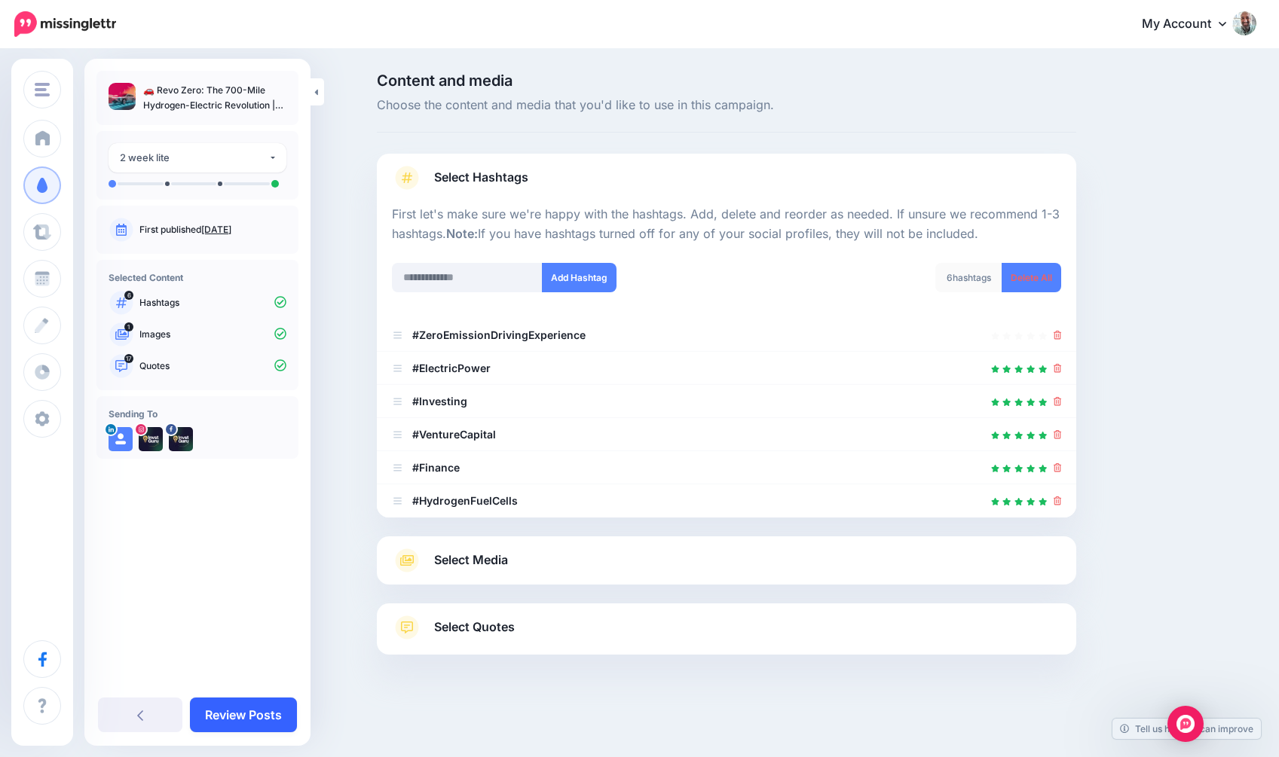
click at [243, 711] on link "Review Posts" at bounding box center [243, 715] width 107 height 35
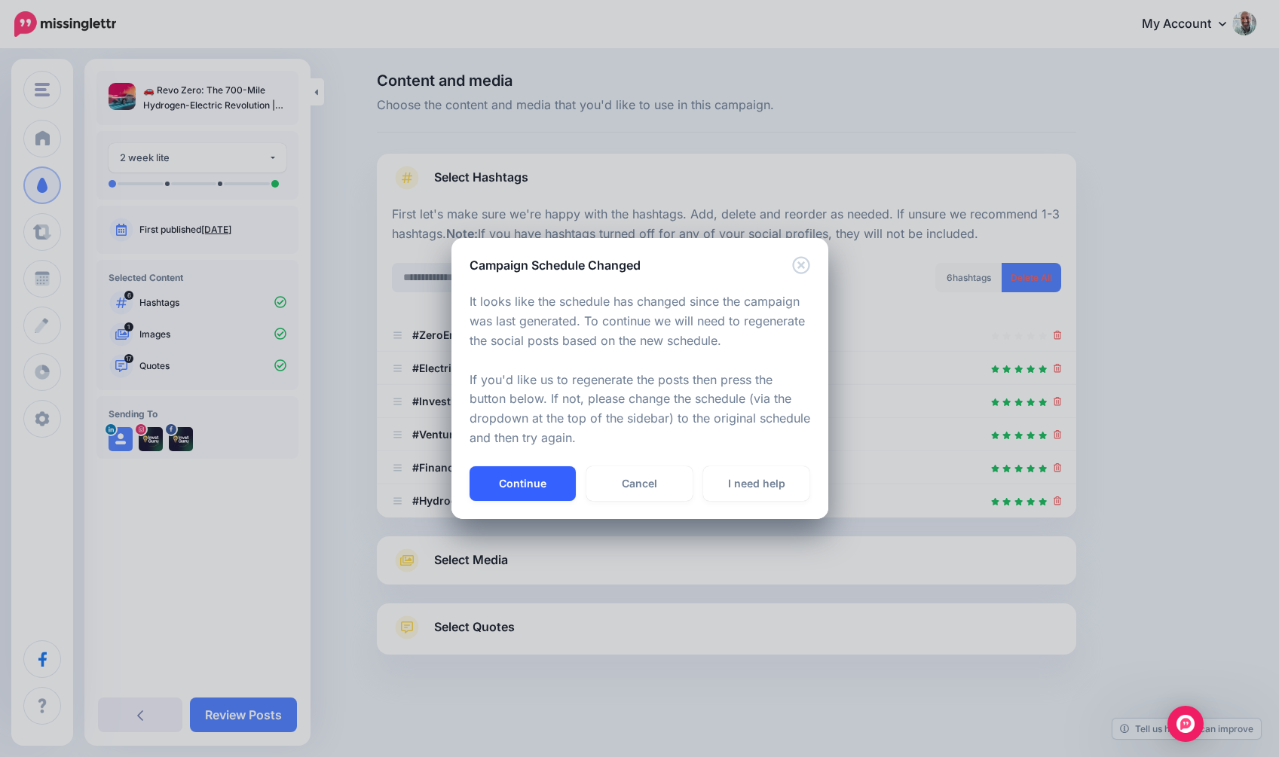
click at [543, 488] on button "Continue" at bounding box center [523, 483] width 106 height 35
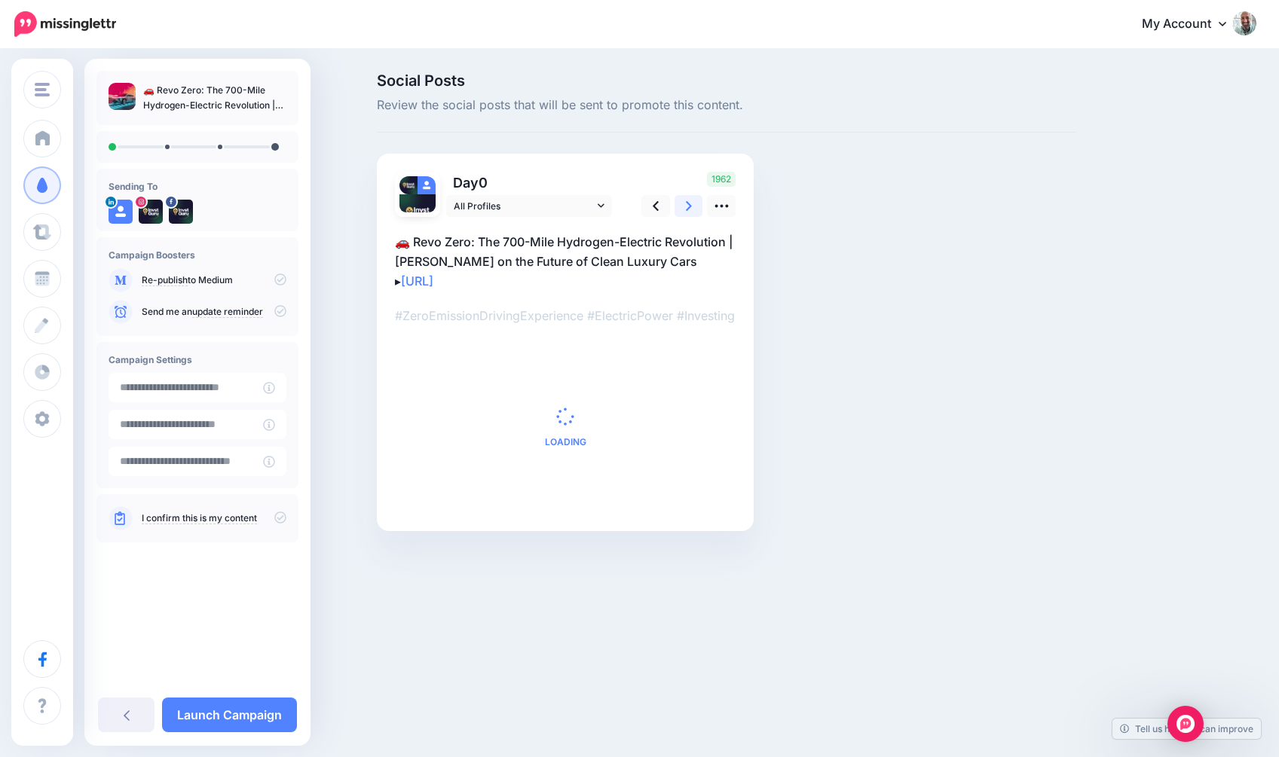
click at [686, 206] on icon at bounding box center [689, 206] width 6 height 16
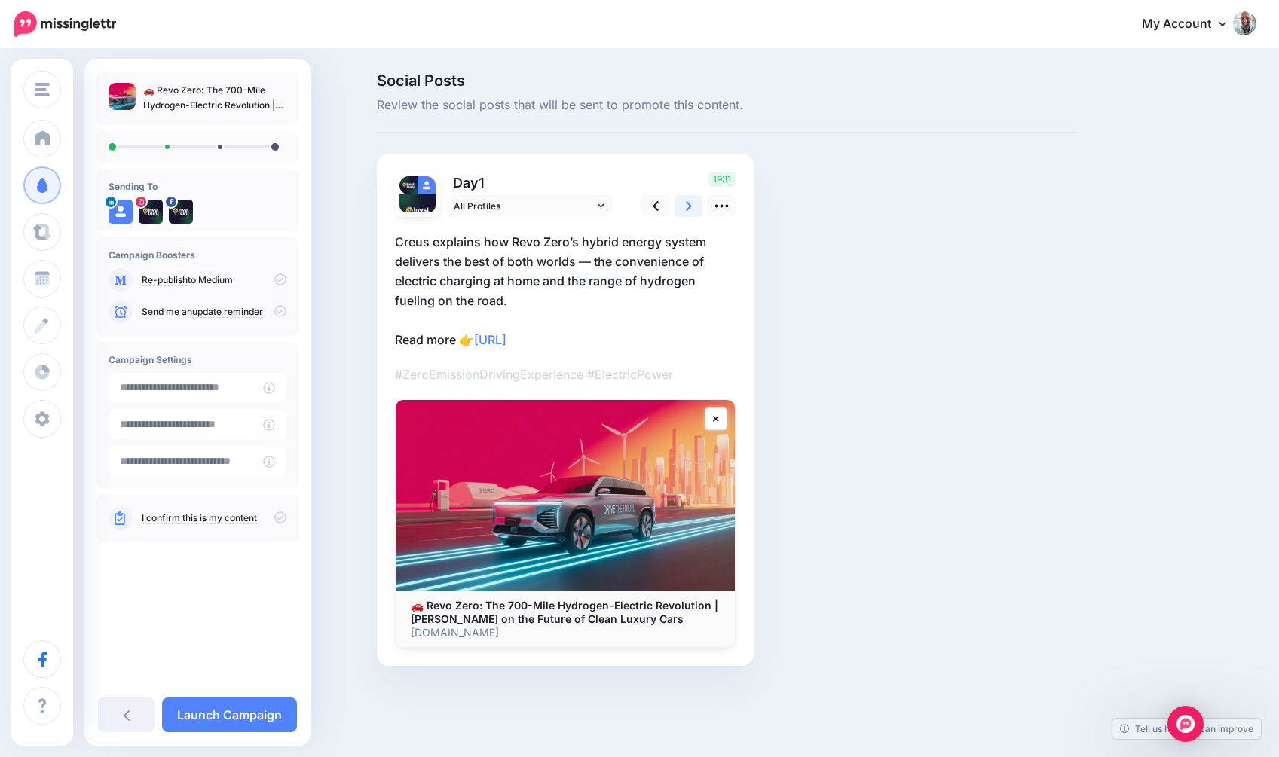
click at [686, 206] on icon at bounding box center [689, 206] width 6 height 16
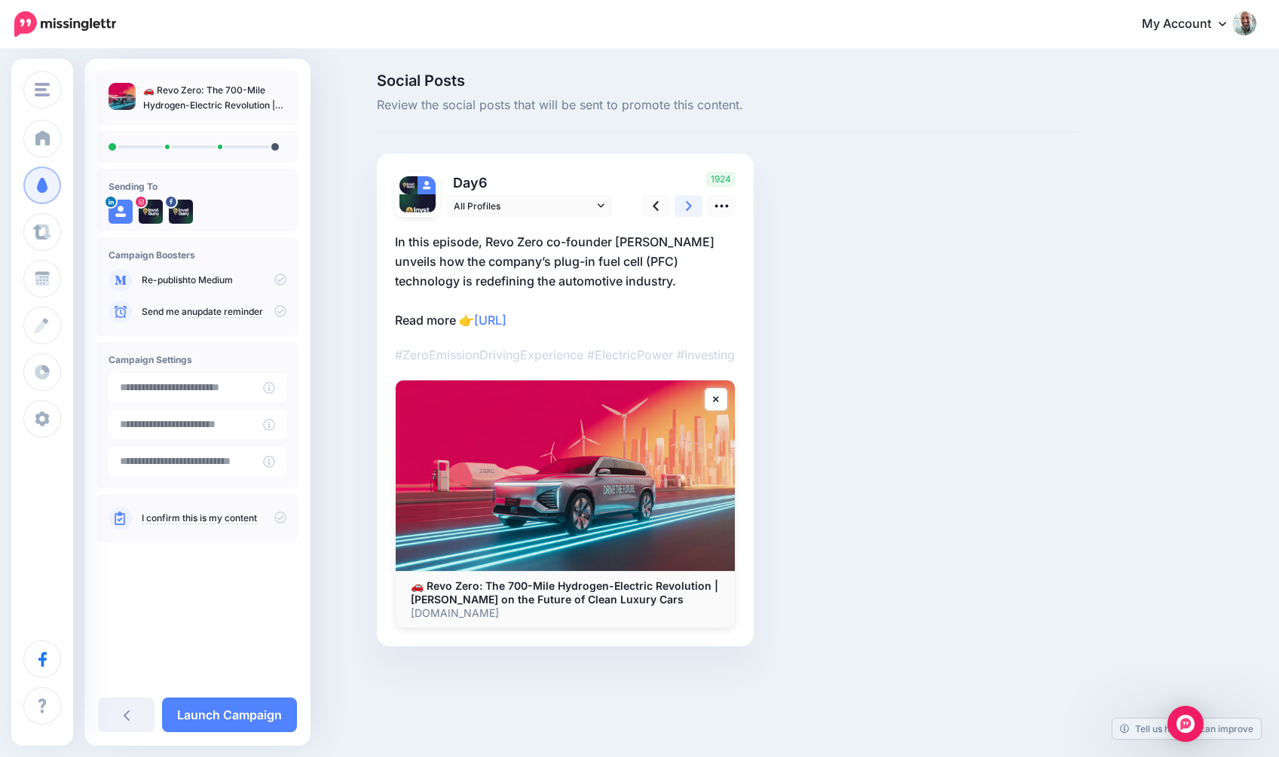
click at [686, 206] on icon at bounding box center [689, 206] width 6 height 16
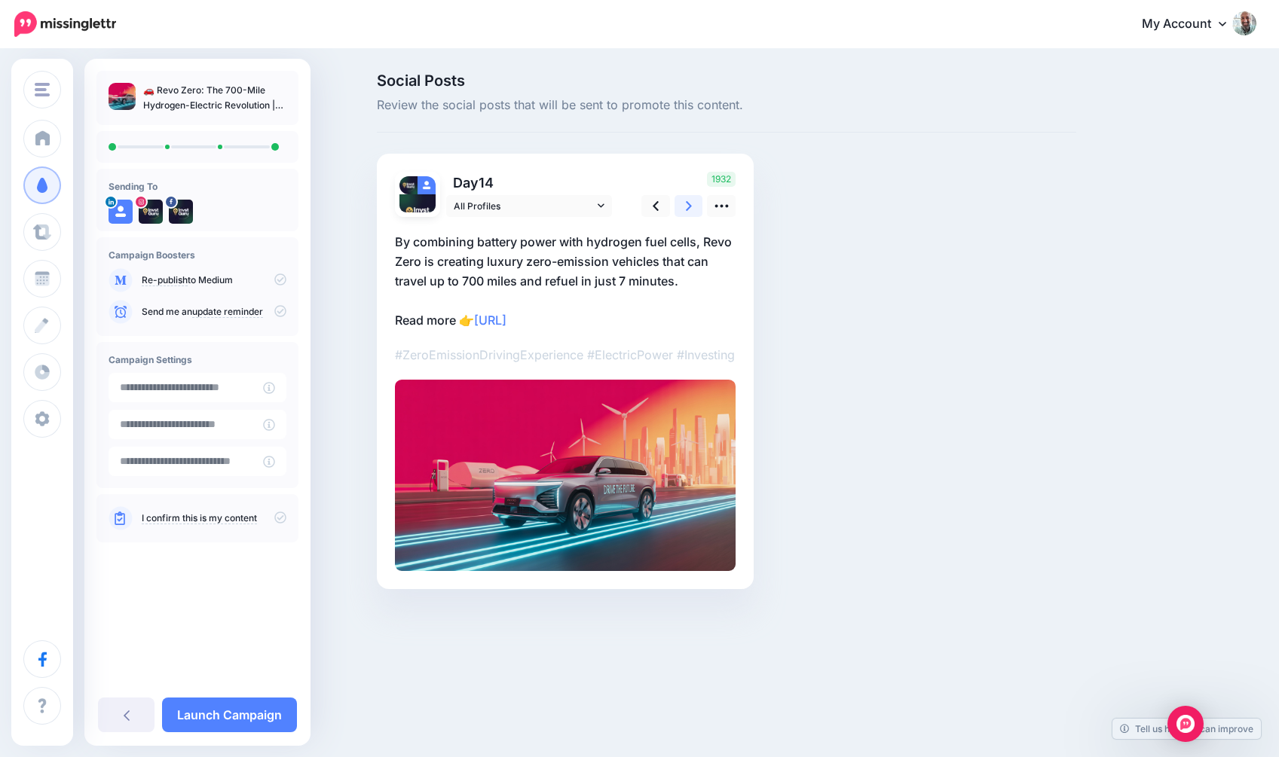
click at [686, 207] on icon at bounding box center [689, 206] width 6 height 16
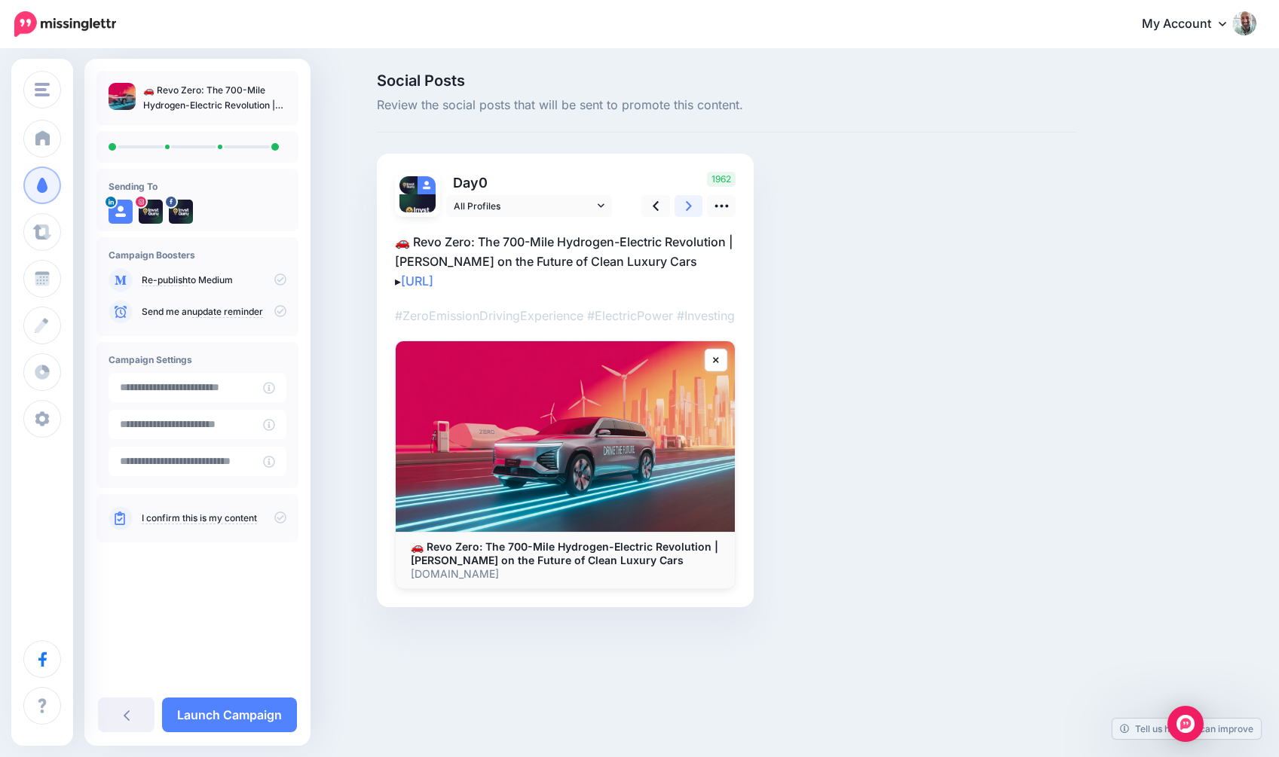
click at [686, 208] on icon at bounding box center [689, 206] width 6 height 16
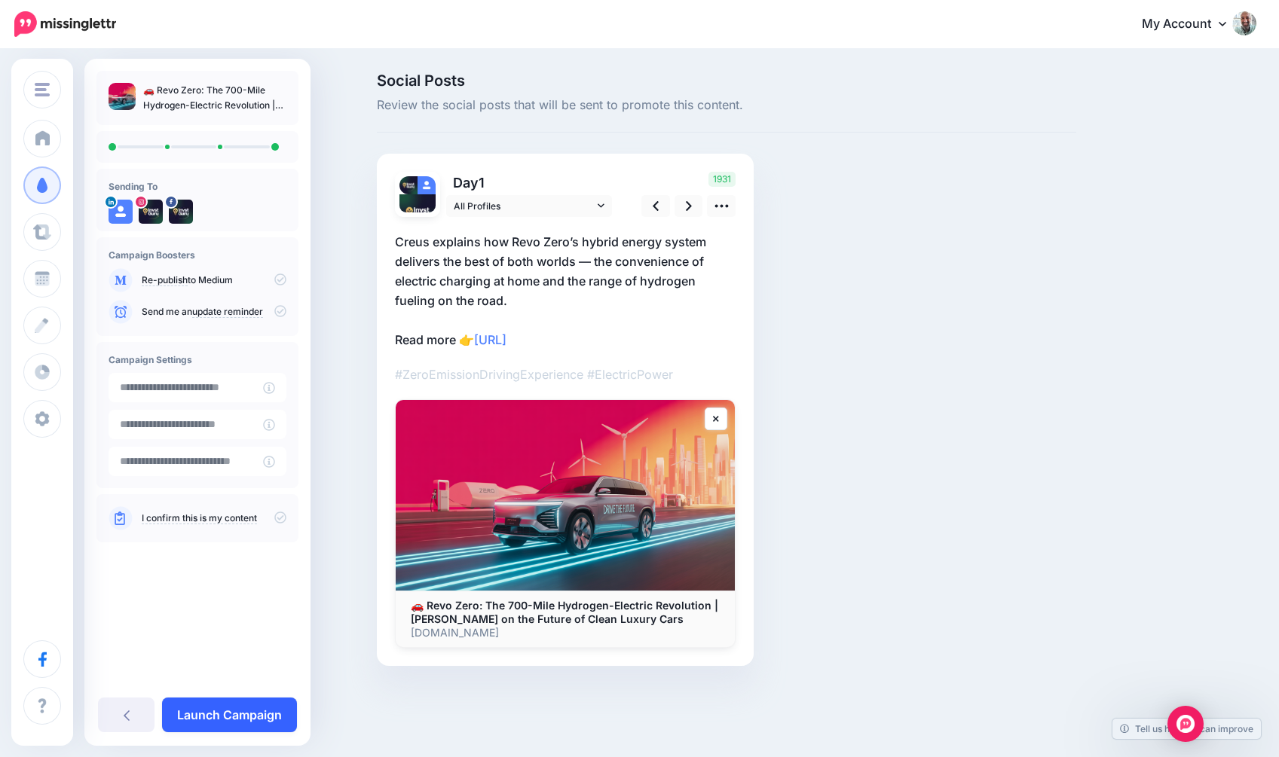
click at [218, 706] on link "Launch Campaign" at bounding box center [229, 715] width 135 height 35
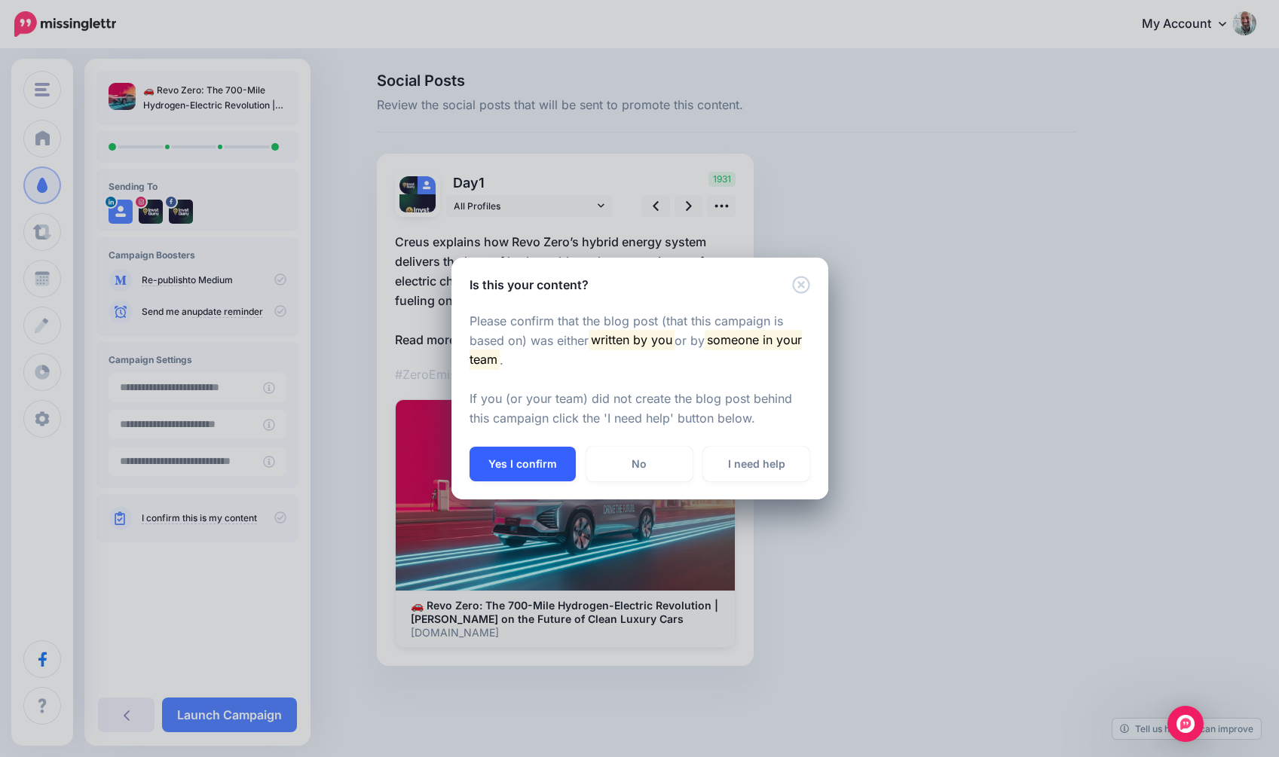
click at [523, 466] on button "Yes I confirm" at bounding box center [523, 464] width 106 height 35
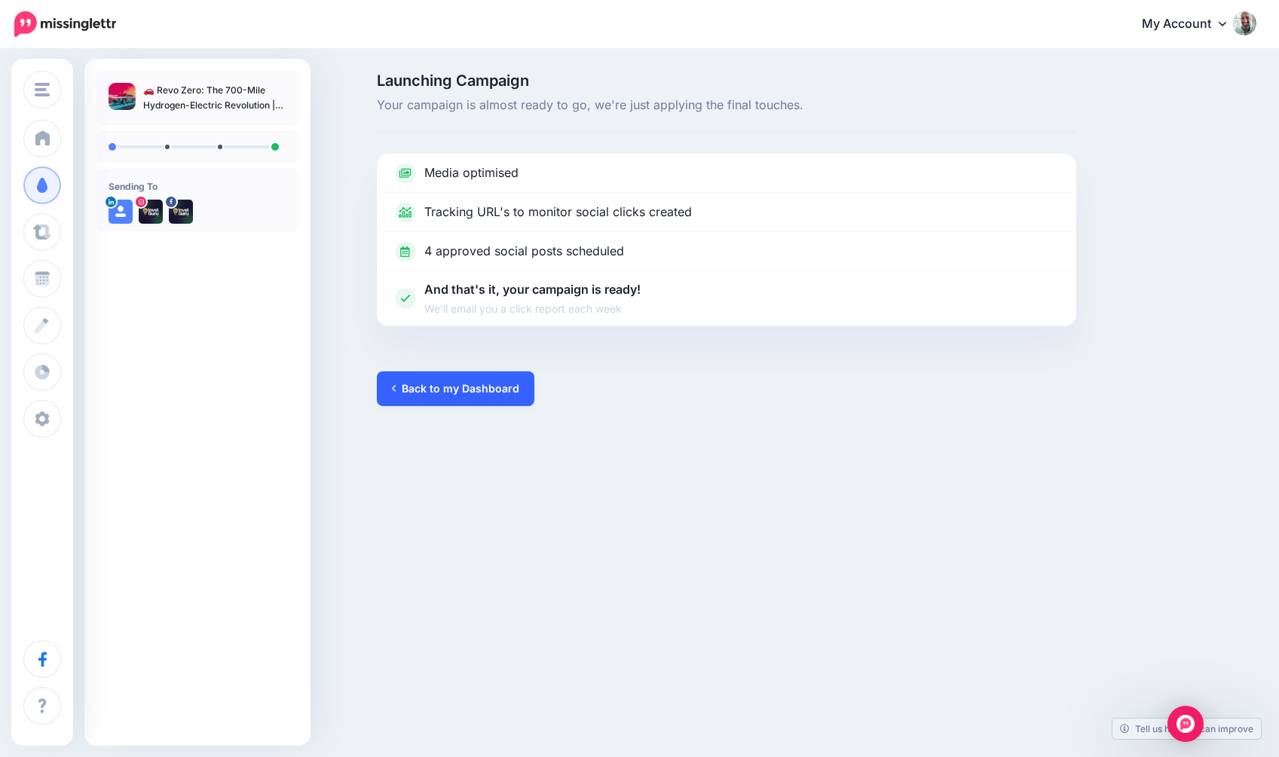
click at [447, 382] on link "Back to my Dashboard" at bounding box center [456, 389] width 158 height 35
